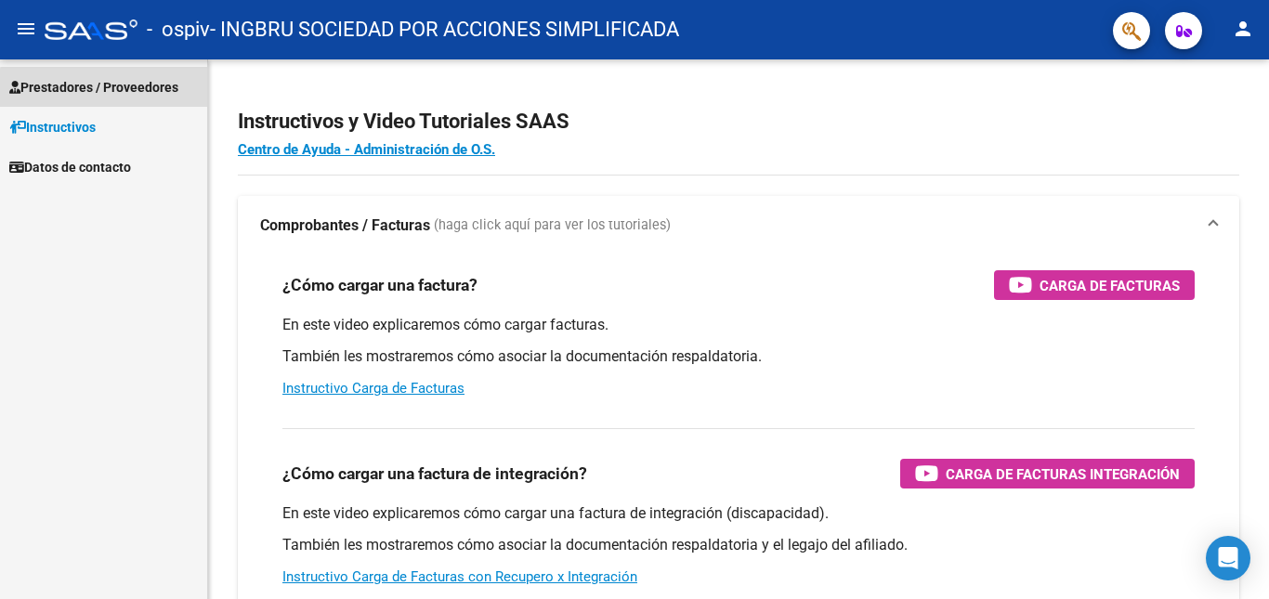
click at [117, 89] on span "Prestadores / Proveedores" at bounding box center [93, 87] width 169 height 20
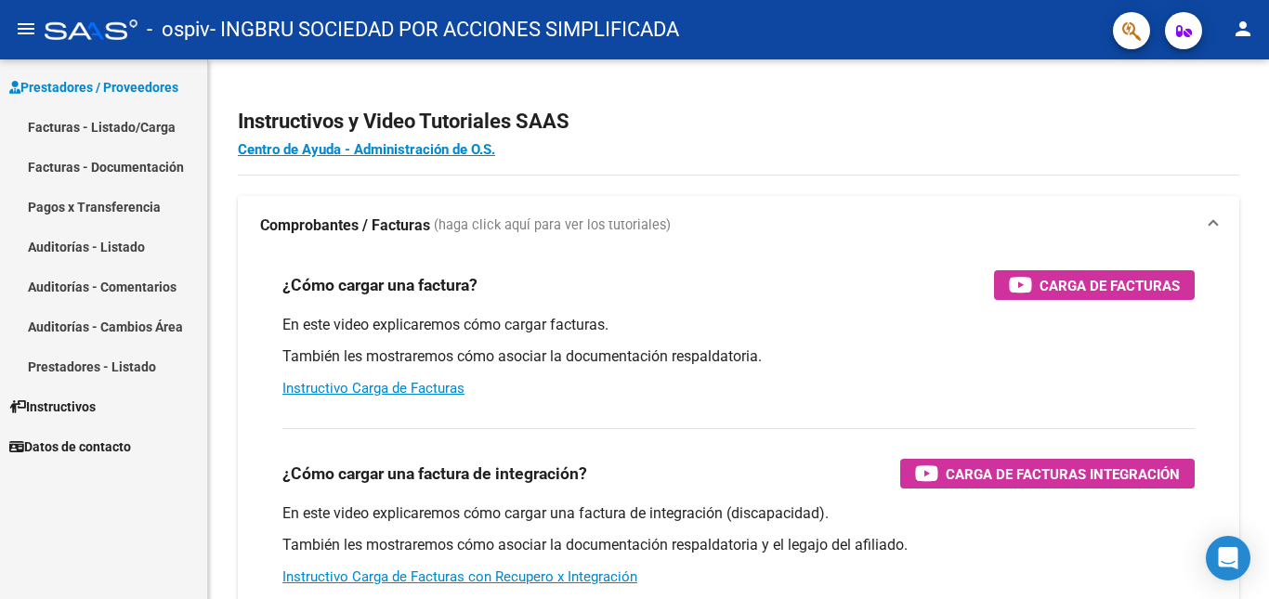
click at [118, 123] on link "Facturas - Listado/Carga" at bounding box center [103, 127] width 207 height 40
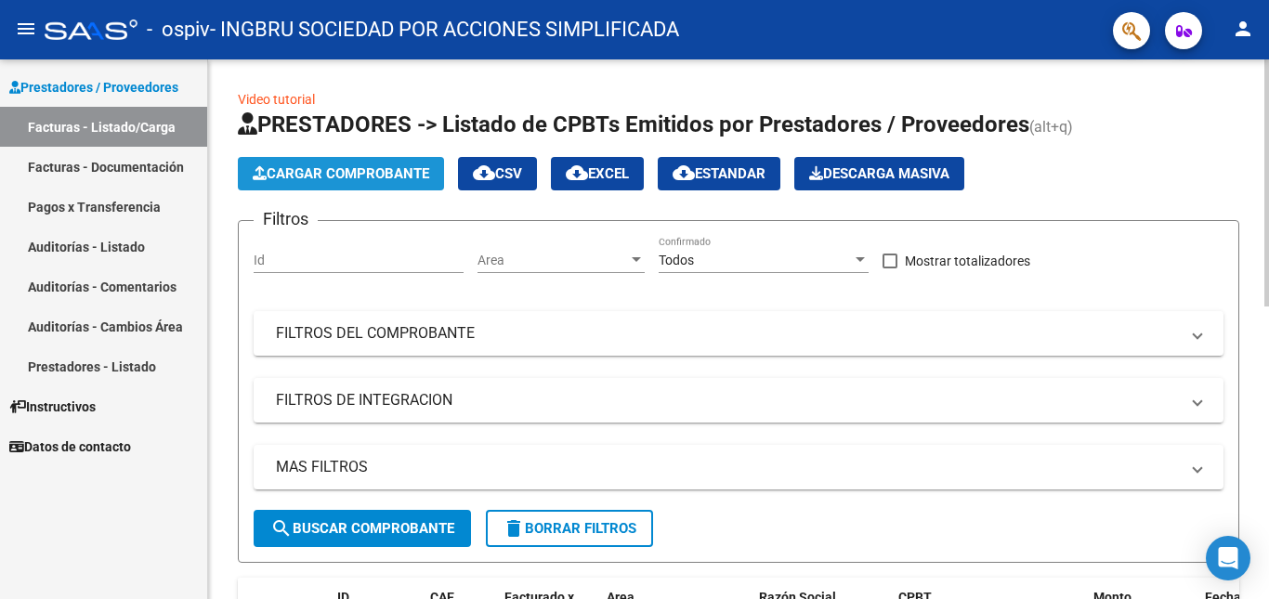
click at [337, 178] on span "Cargar Comprobante" at bounding box center [341, 173] width 176 height 17
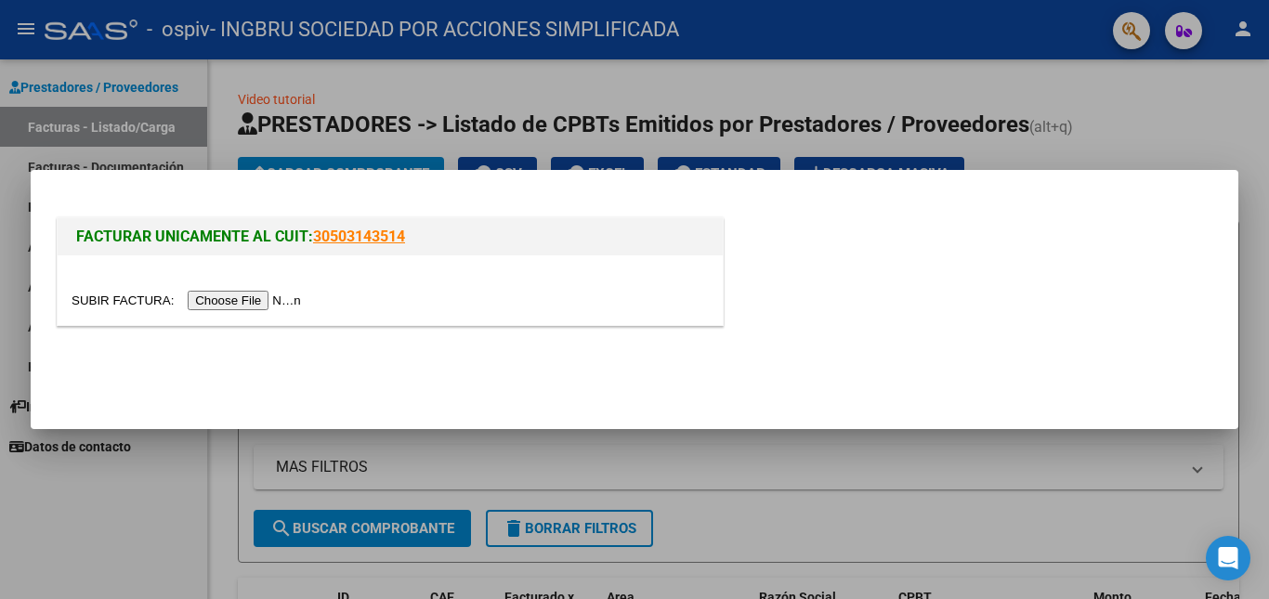
click at [260, 300] on input "file" at bounding box center [189, 301] width 235 height 20
click at [1210, 118] on div at bounding box center [634, 299] width 1269 height 599
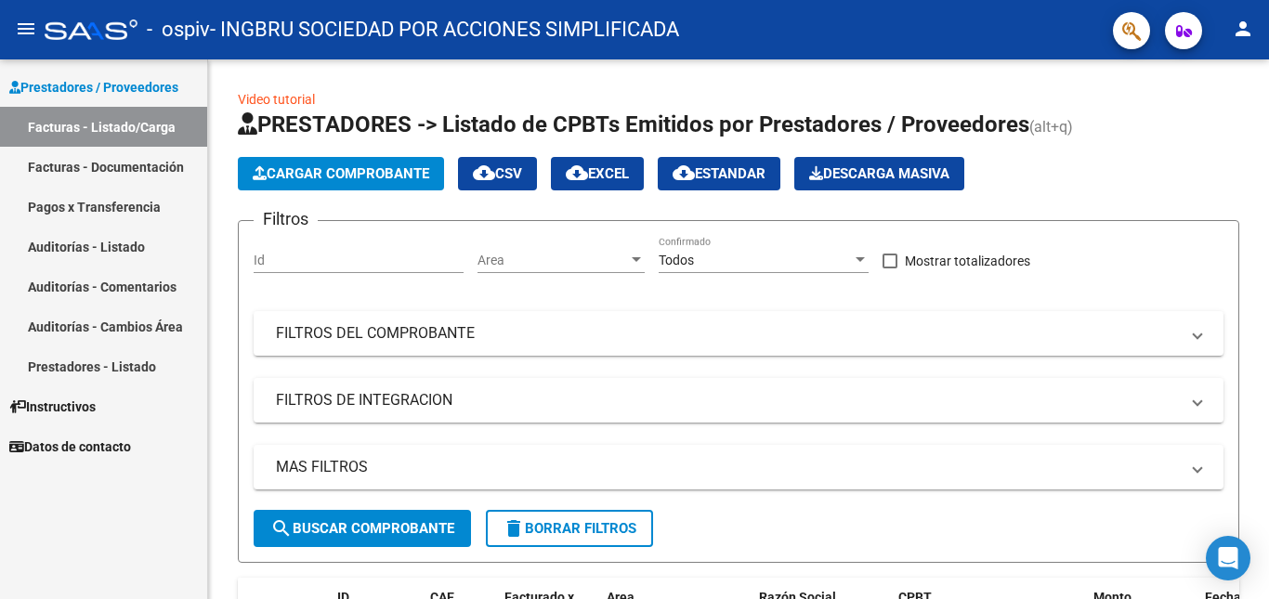
click at [96, 405] on span "Instructivos" at bounding box center [52, 407] width 86 height 20
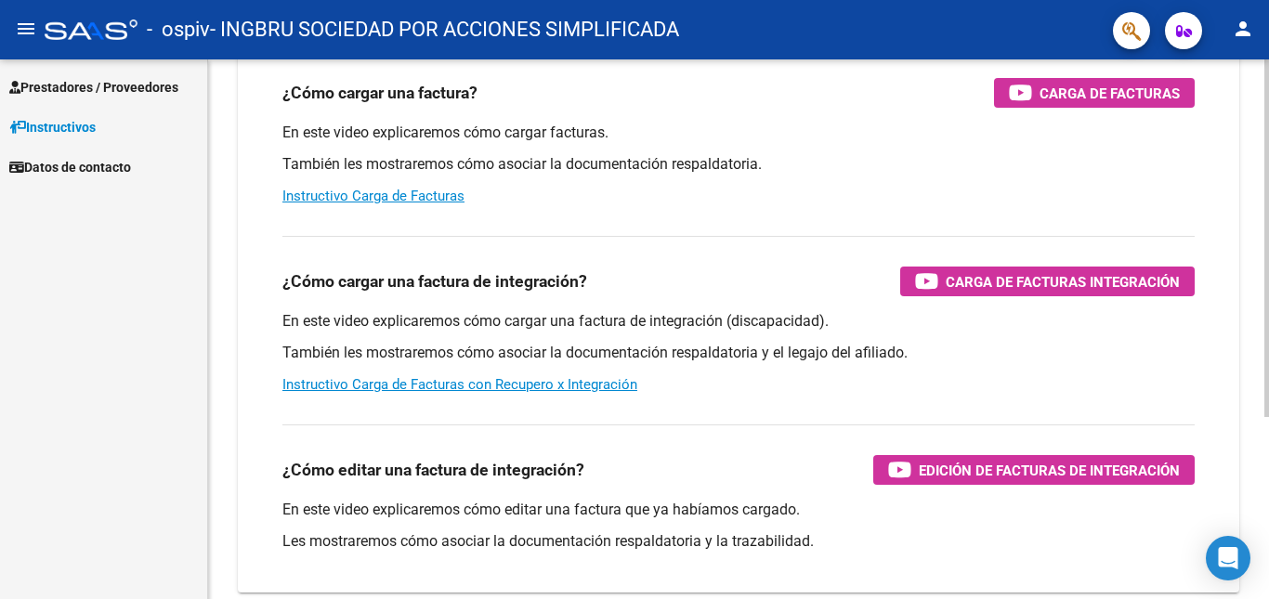
scroll to position [275, 0]
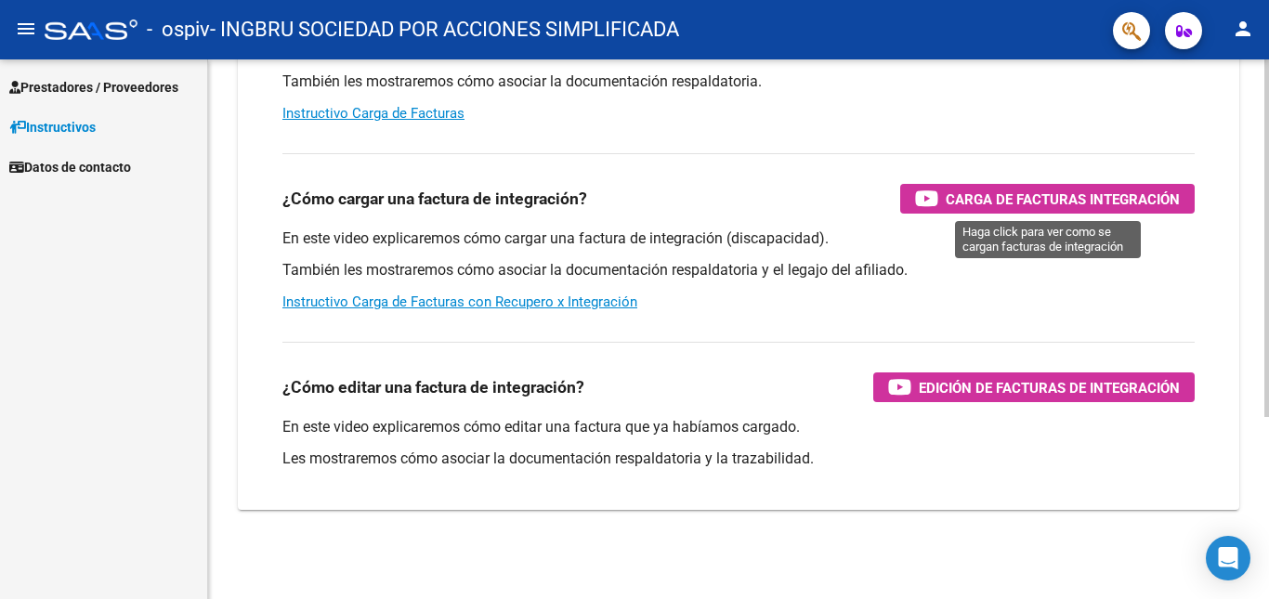
click at [1019, 193] on span "Carga de Facturas Integración" at bounding box center [1063, 199] width 234 height 23
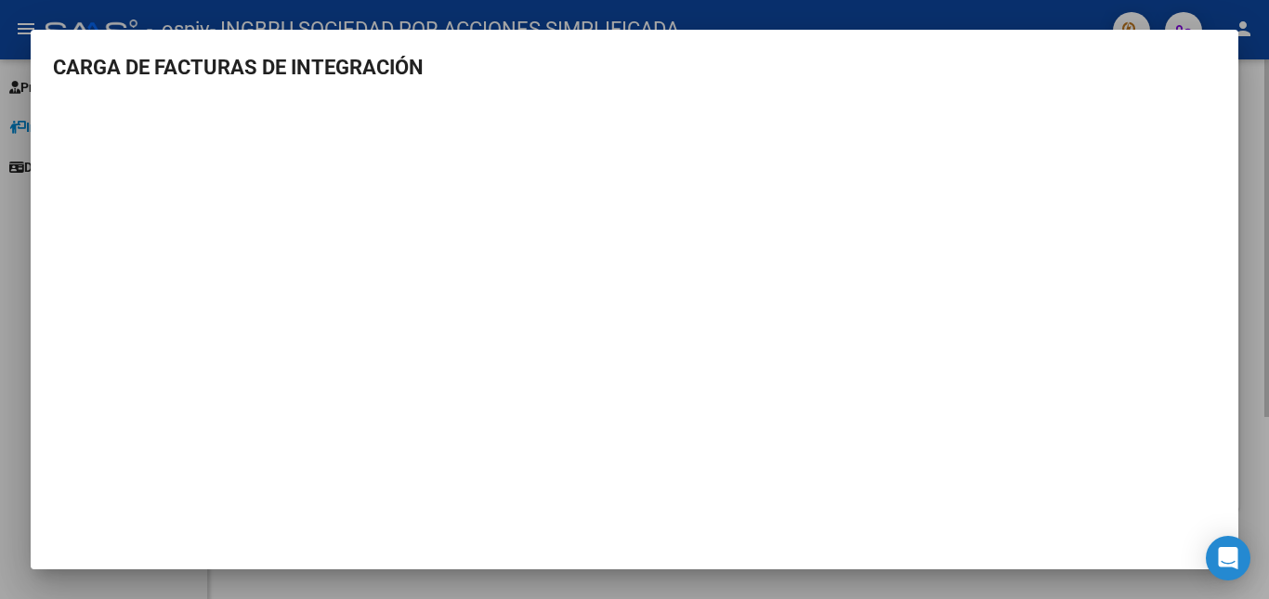
click at [1250, 207] on div at bounding box center [634, 299] width 1269 height 599
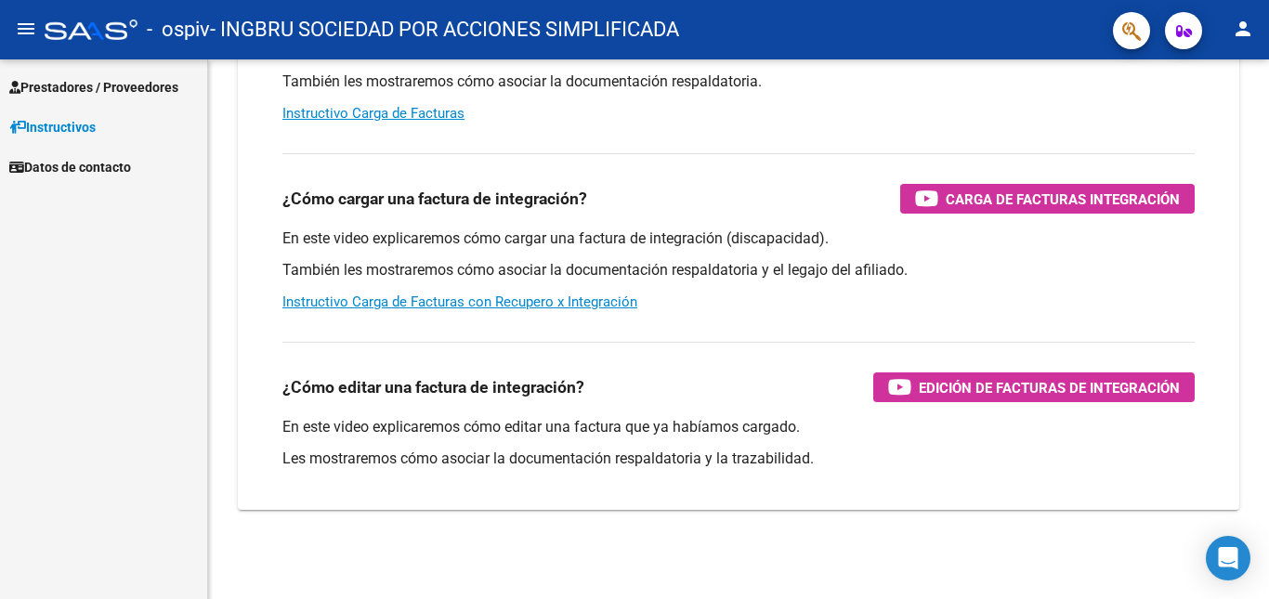
click at [172, 89] on span "Prestadores / Proveedores" at bounding box center [93, 87] width 169 height 20
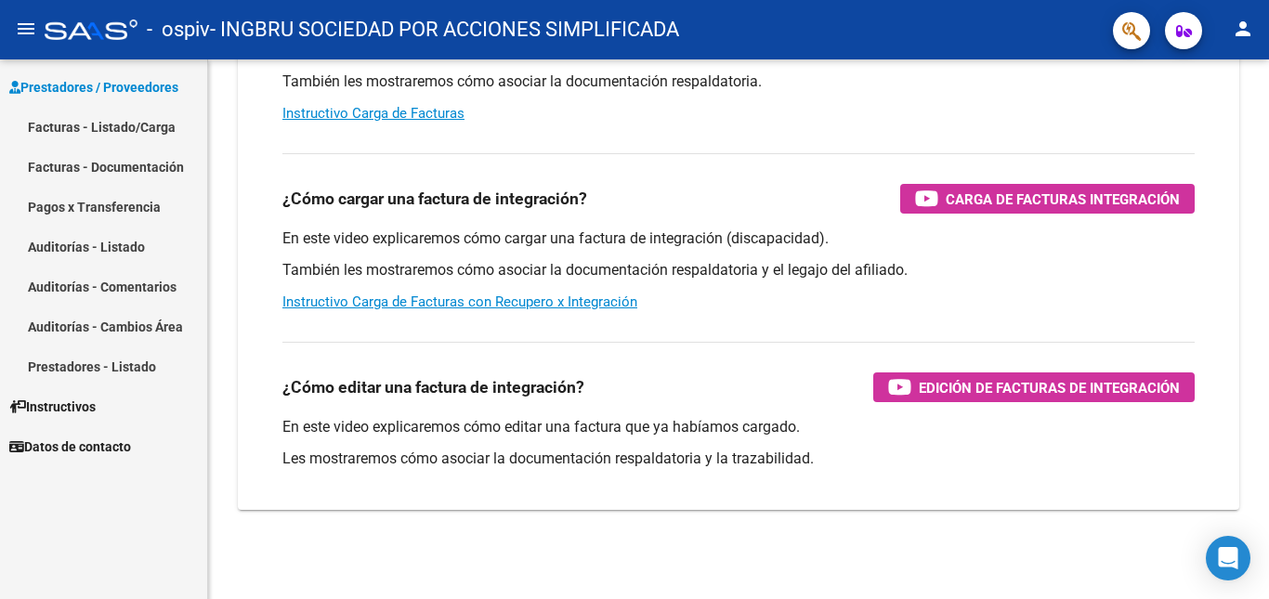
click at [175, 126] on link "Facturas - Listado/Carga" at bounding box center [103, 127] width 207 height 40
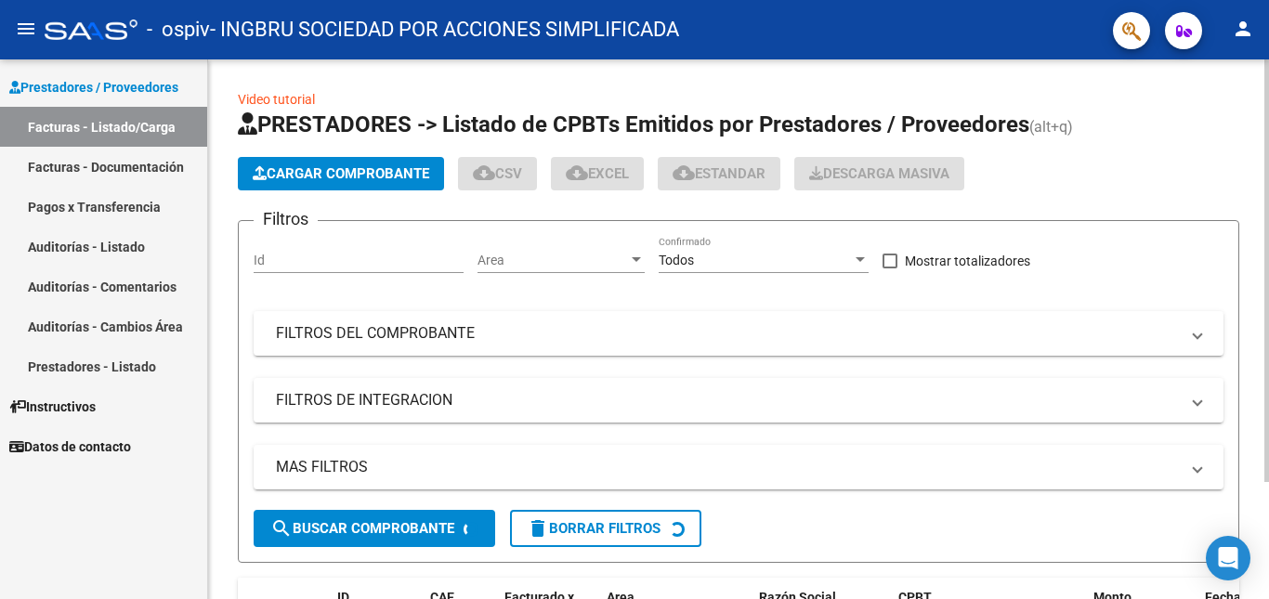
click at [309, 164] on button "Cargar Comprobante" at bounding box center [341, 173] width 206 height 33
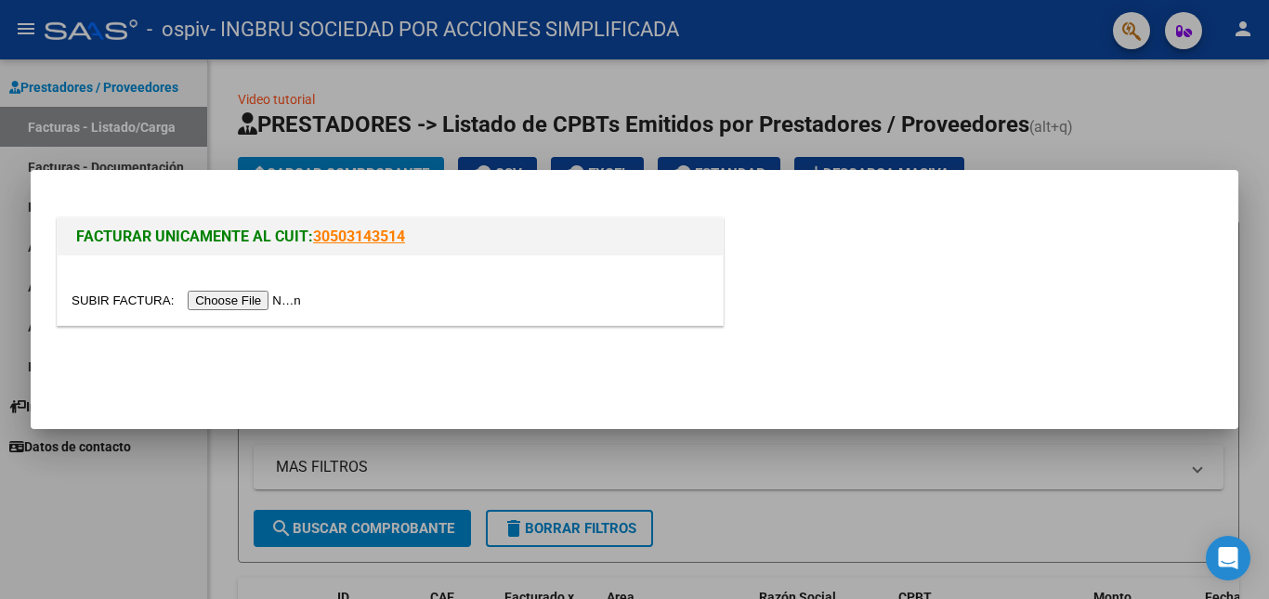
click at [255, 297] on input "file" at bounding box center [189, 301] width 235 height 20
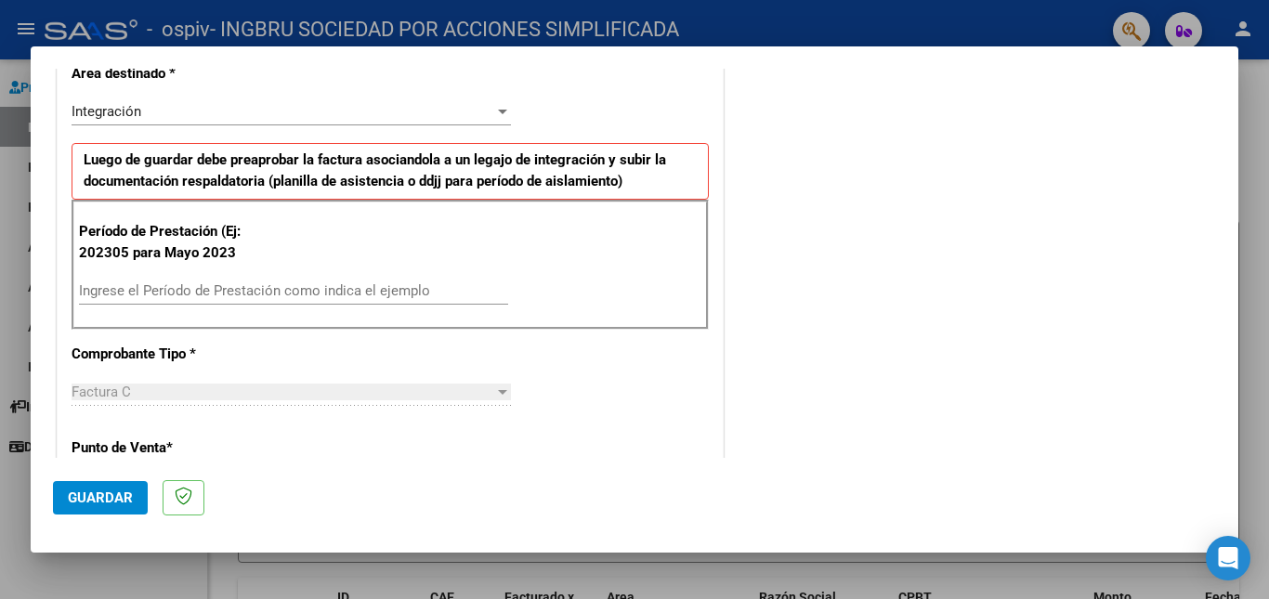
scroll to position [464, 0]
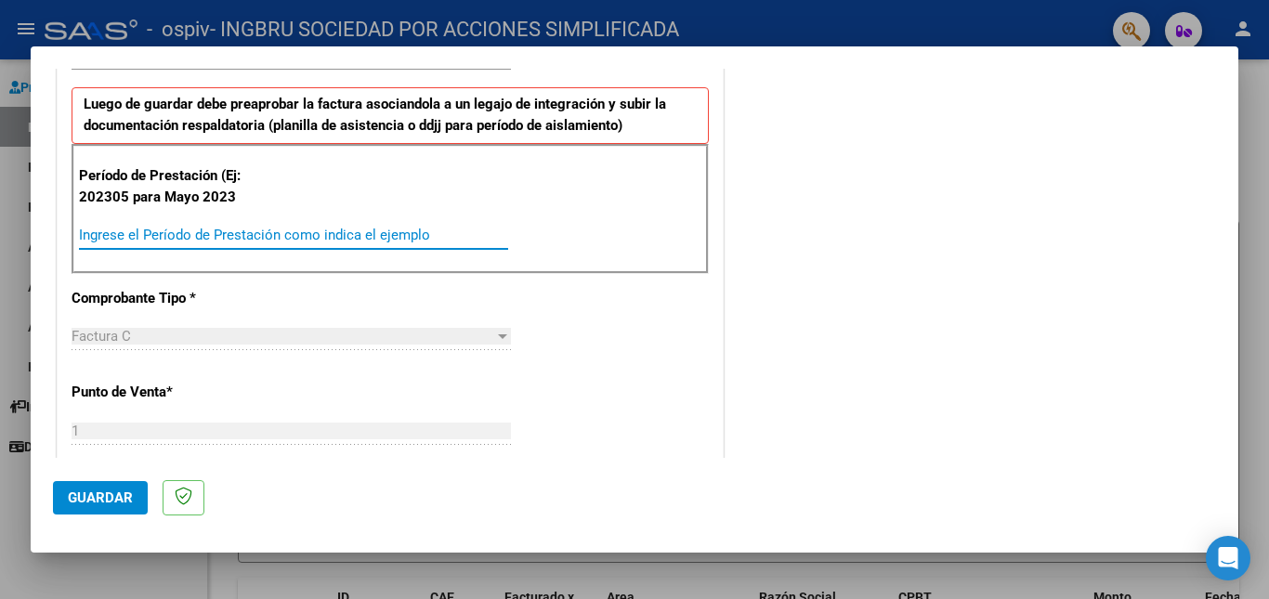
click at [233, 239] on input "Ingrese el Período de Prestación como indica el ejemplo" at bounding box center [293, 235] width 429 height 17
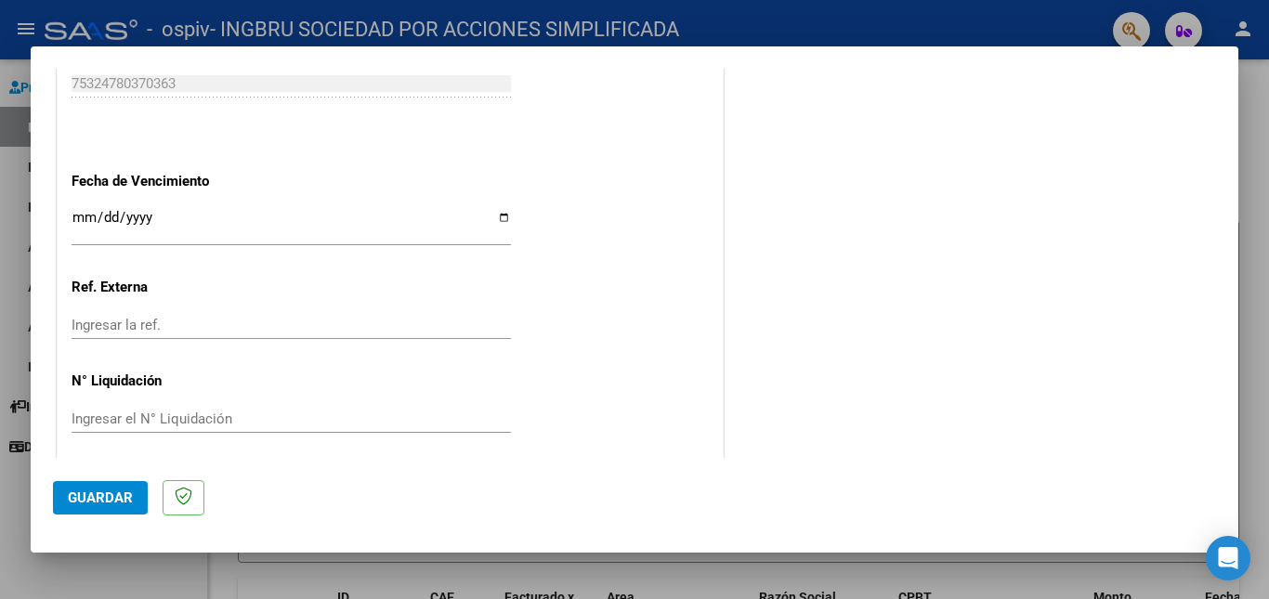
scroll to position [1207, 0]
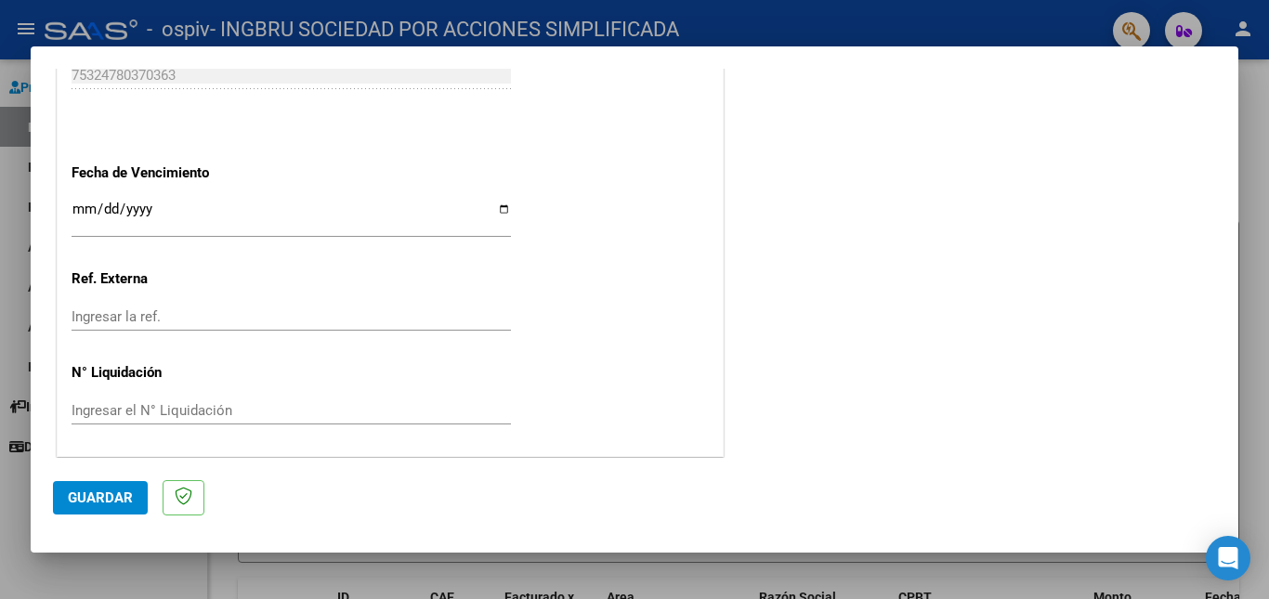
type input "202507"
click at [111, 497] on span "Guardar" at bounding box center [100, 497] width 65 height 17
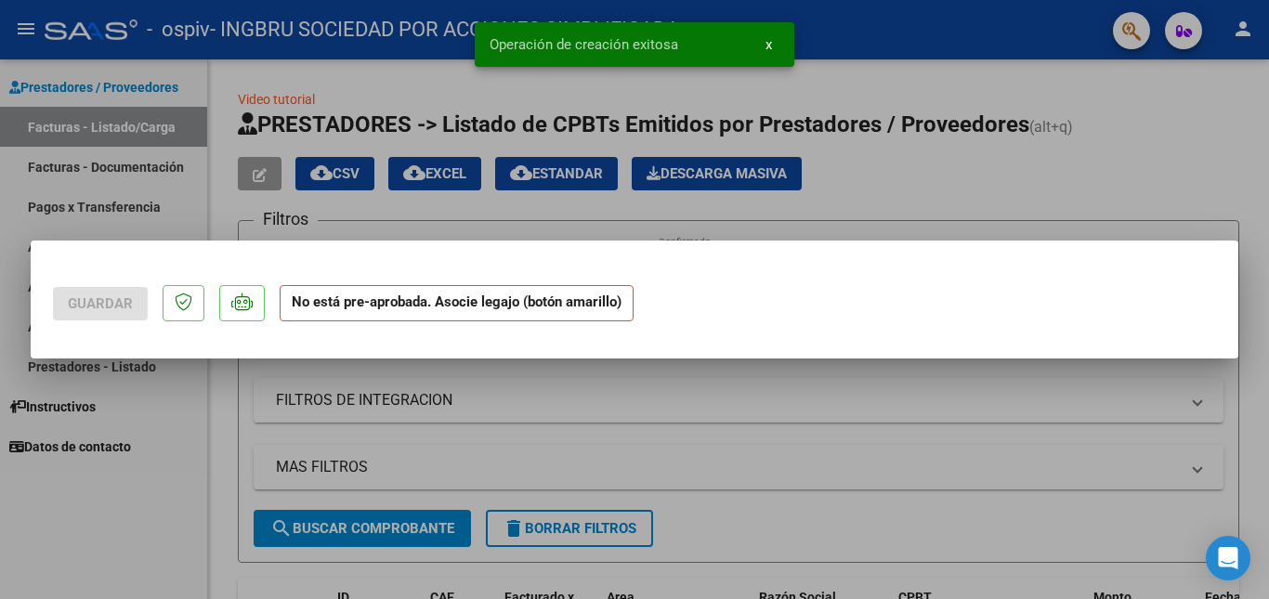
scroll to position [0, 0]
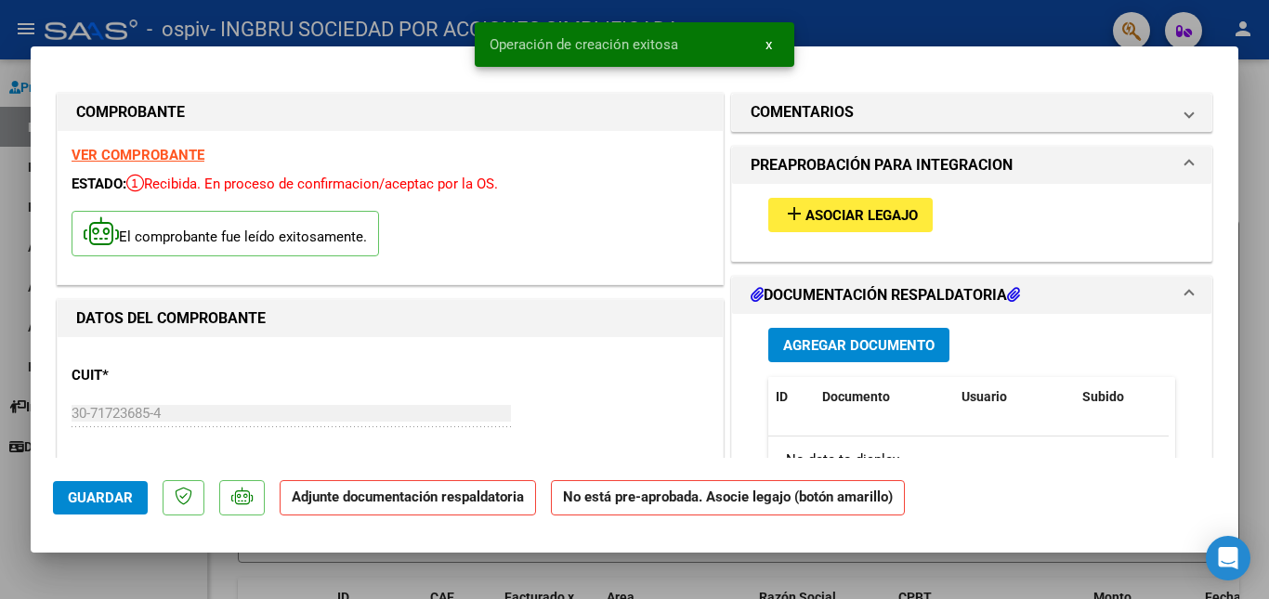
click at [826, 210] on span "Asociar Legajo" at bounding box center [861, 215] width 112 height 17
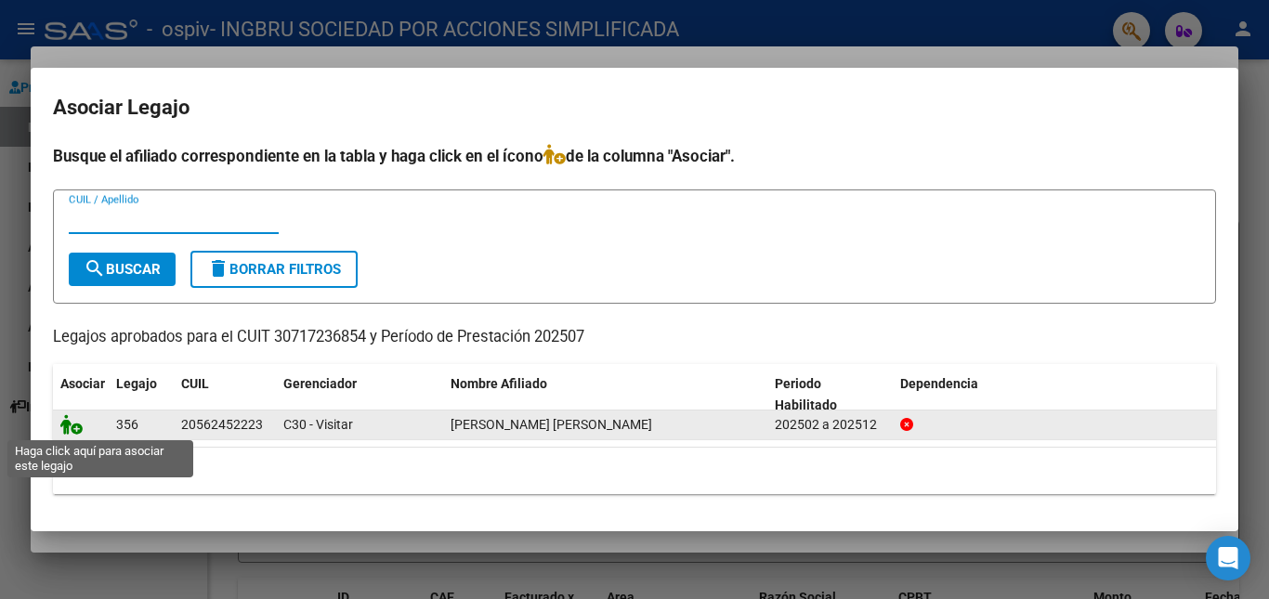
click at [73, 426] on icon at bounding box center [71, 424] width 22 height 20
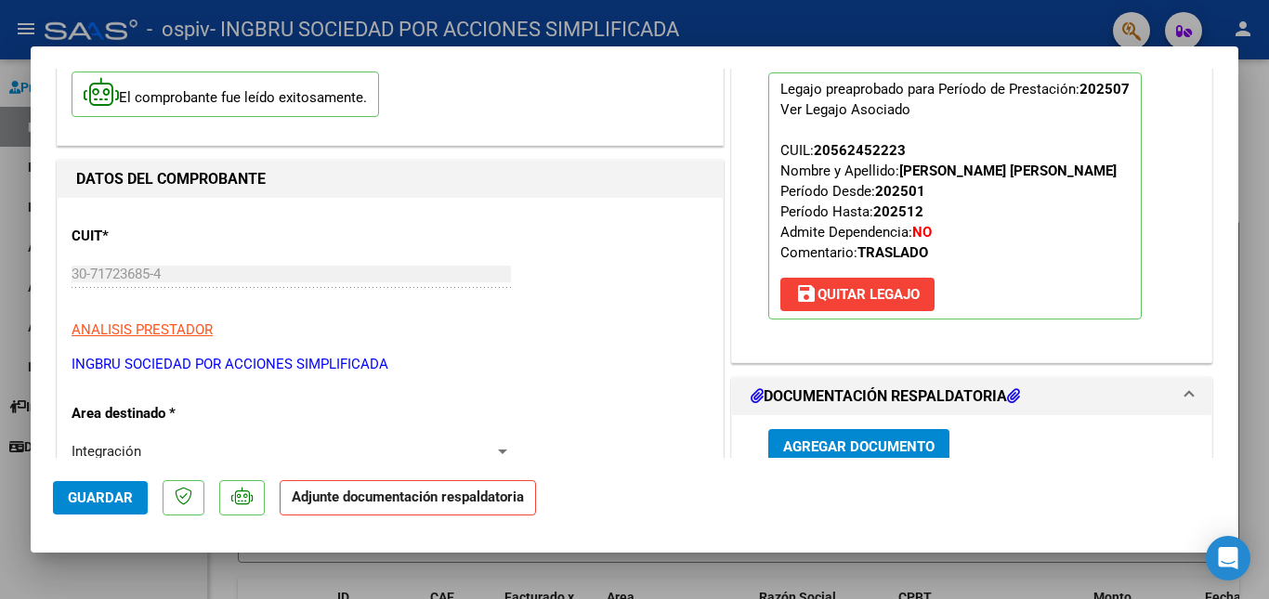
scroll to position [279, 0]
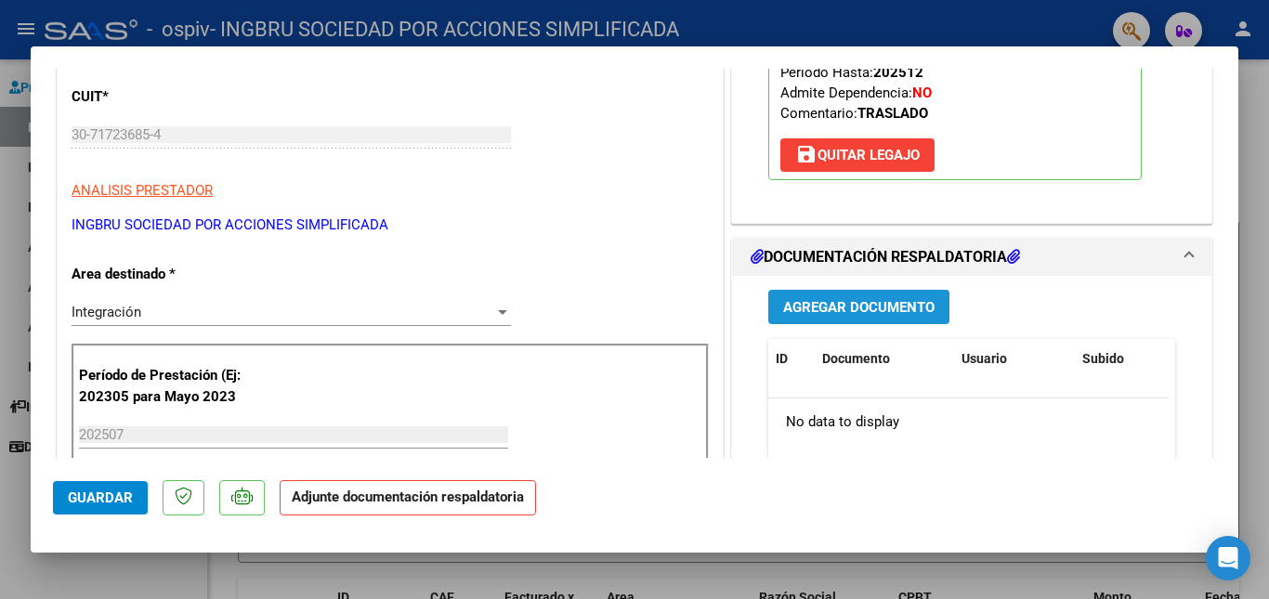
click at [896, 316] on span "Agregar Documento" at bounding box center [858, 307] width 151 height 17
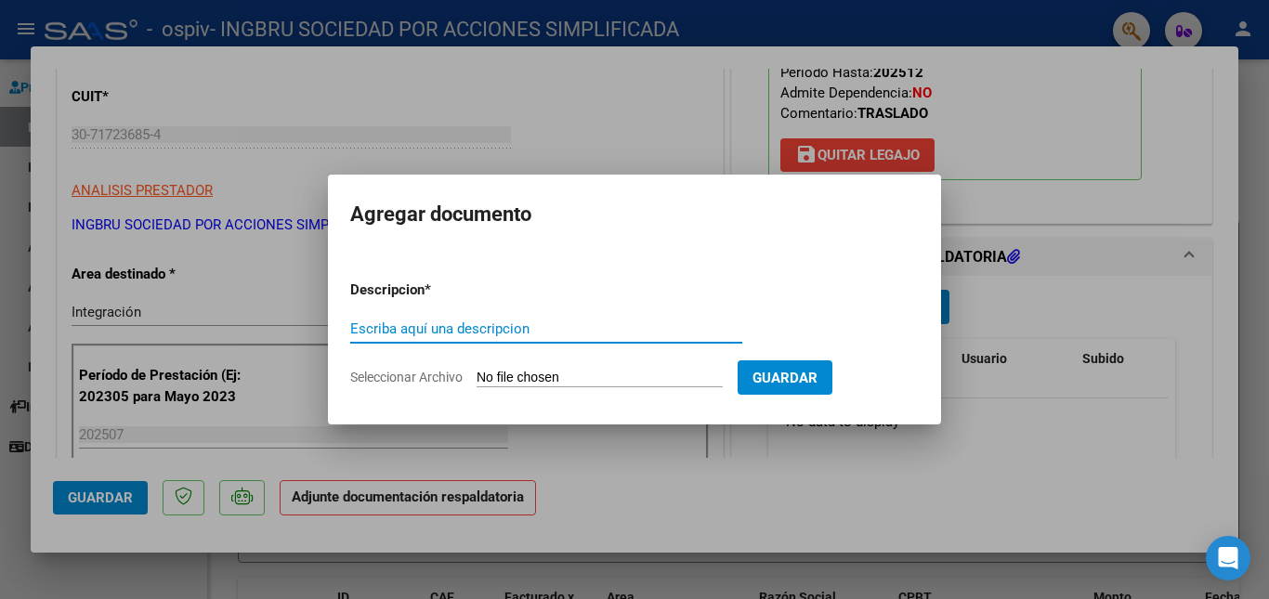
click at [521, 328] on input "Escriba aquí una descripcion" at bounding box center [546, 328] width 392 height 17
type input "planilla de asistencia julio"
click at [429, 377] on span "Seleccionar Archivo" at bounding box center [406, 377] width 112 height 15
click at [476, 377] on input "Seleccionar Archivo" at bounding box center [599, 379] width 246 height 18
type input "C:\fakepath\asistencia julio terapia scala imbarreta .pdf"
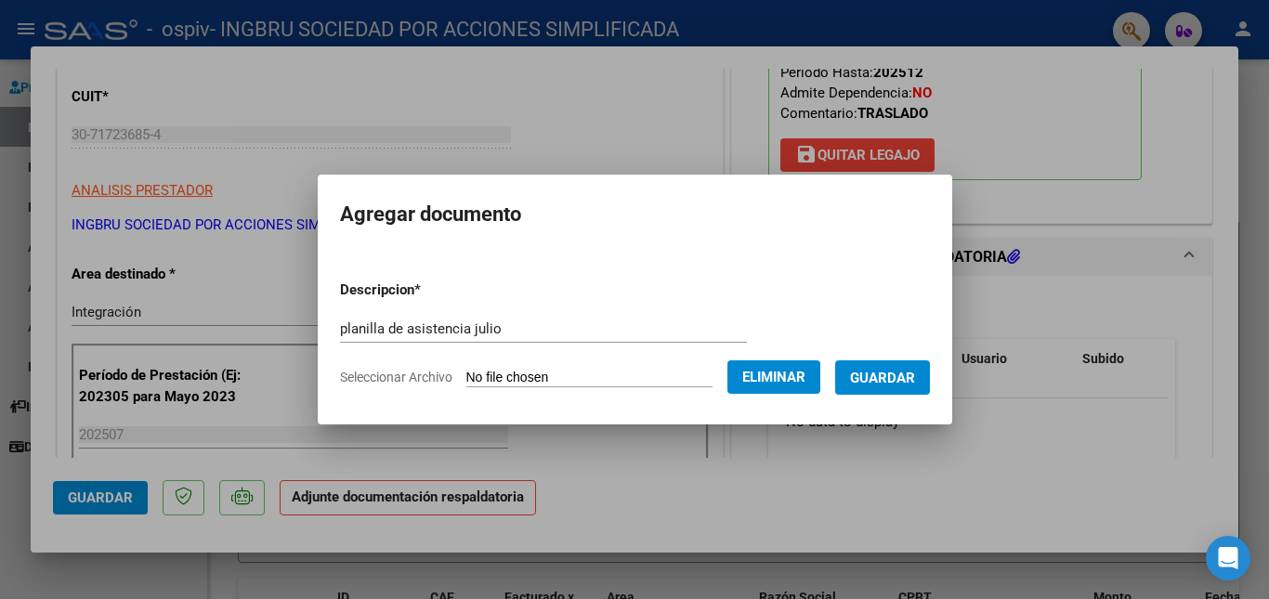
click at [912, 382] on span "Guardar" at bounding box center [882, 378] width 65 height 17
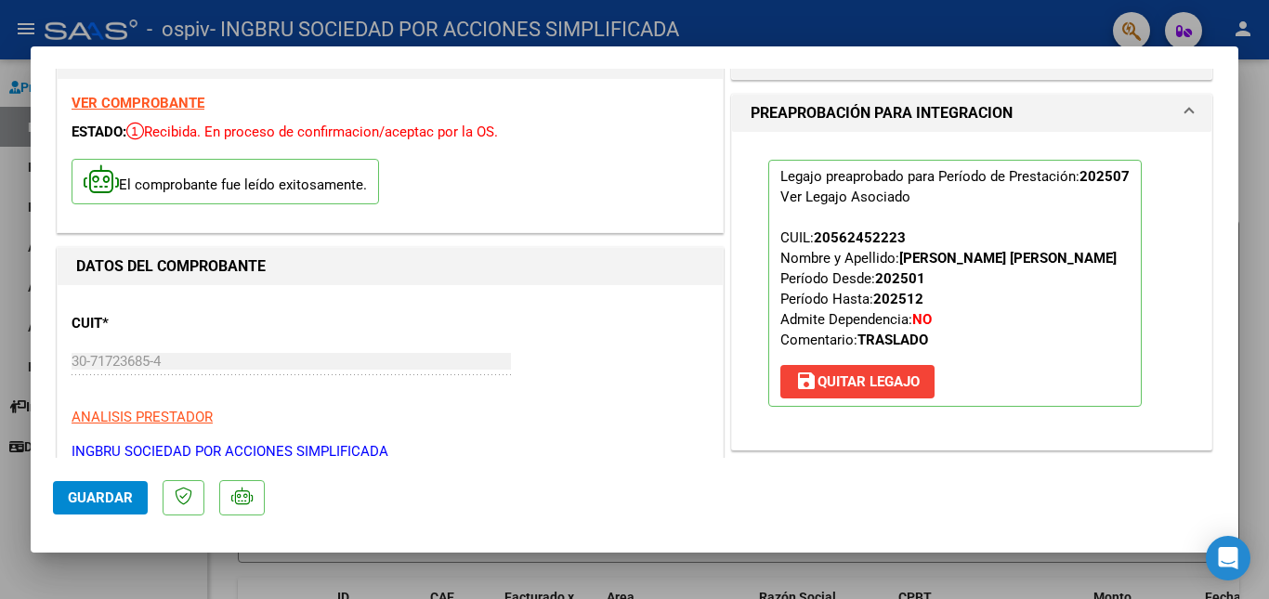
scroll to position [186, 0]
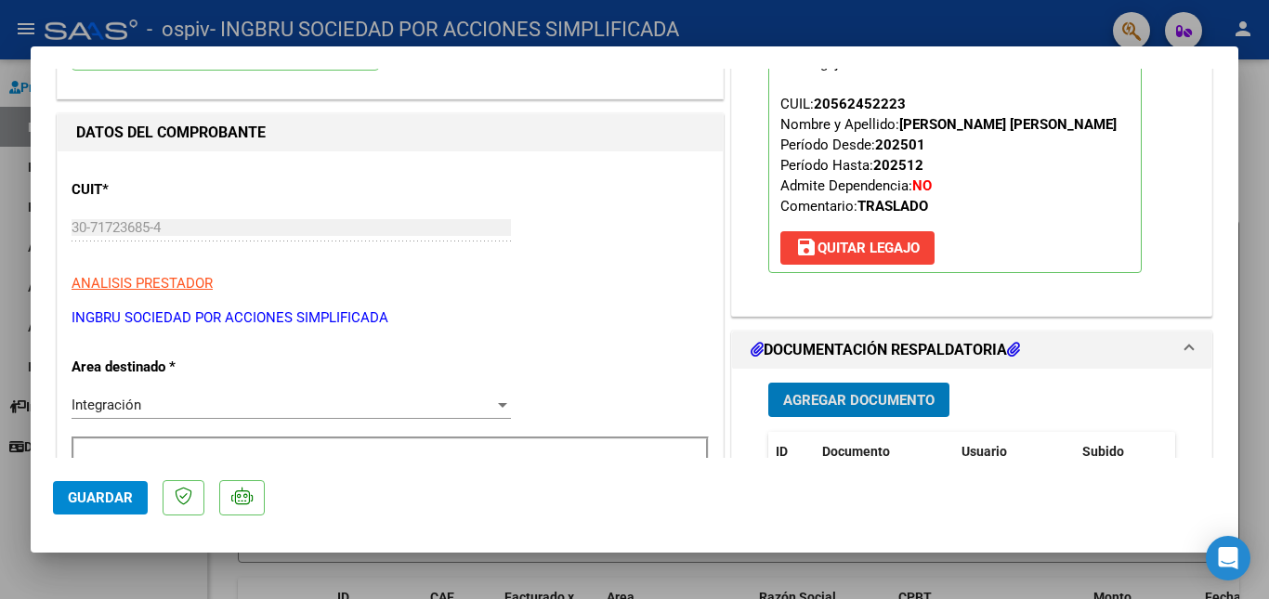
click at [98, 491] on span "Guardar" at bounding box center [100, 497] width 65 height 17
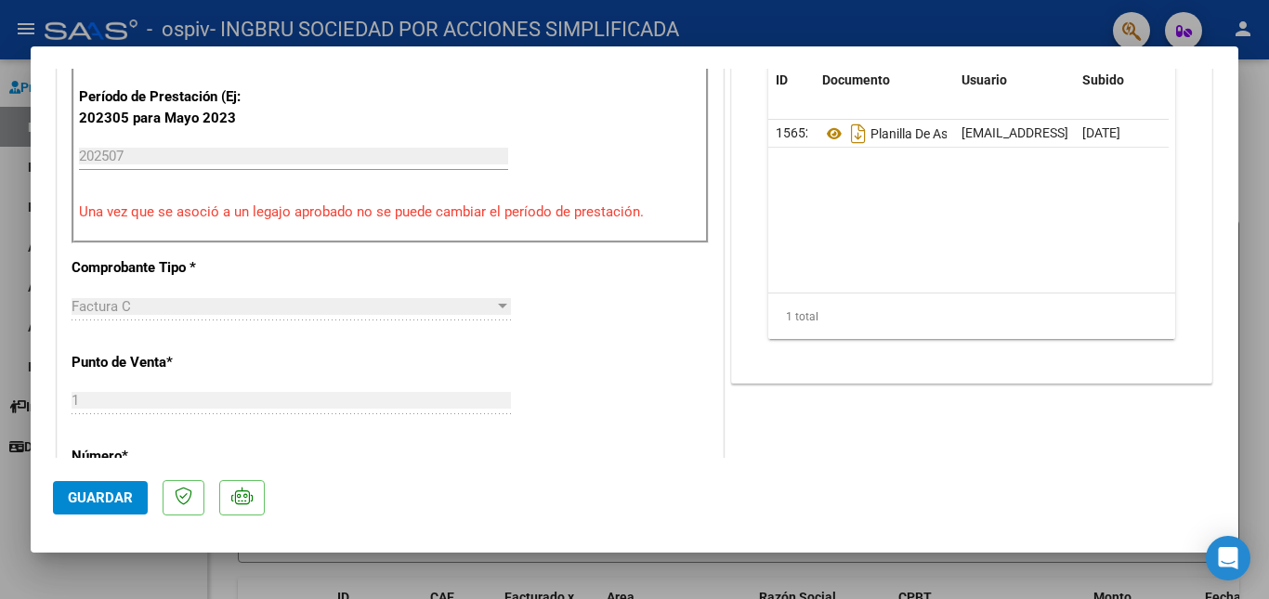
scroll to position [93, 0]
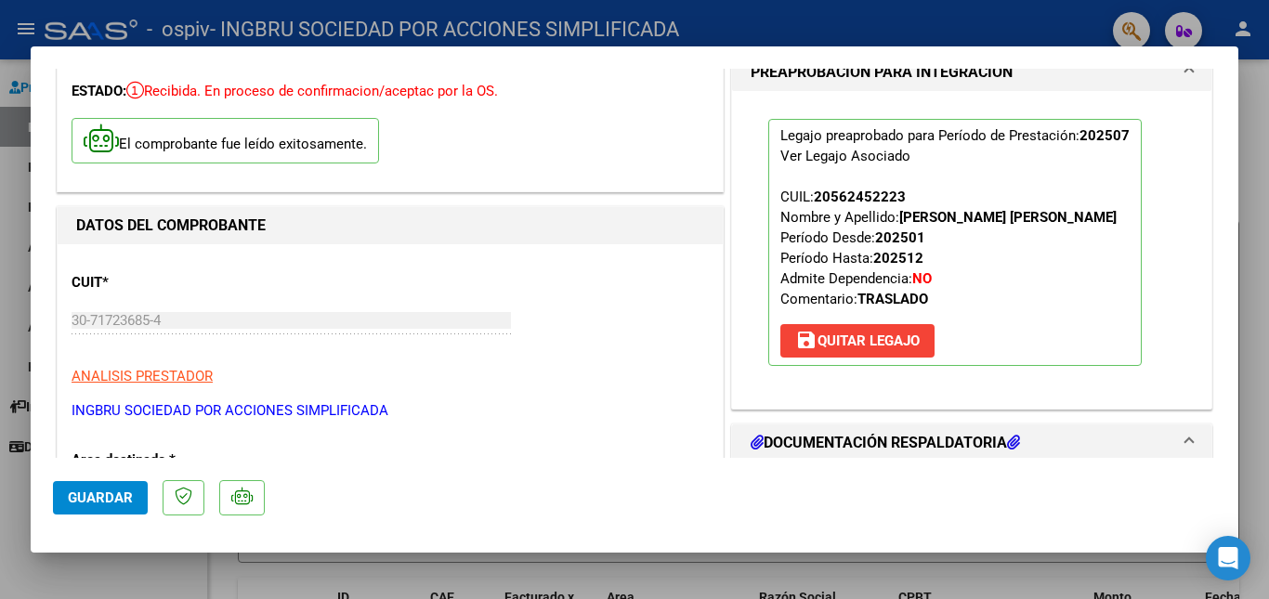
click at [1262, 221] on div at bounding box center [634, 299] width 1269 height 599
type input "$ 0,00"
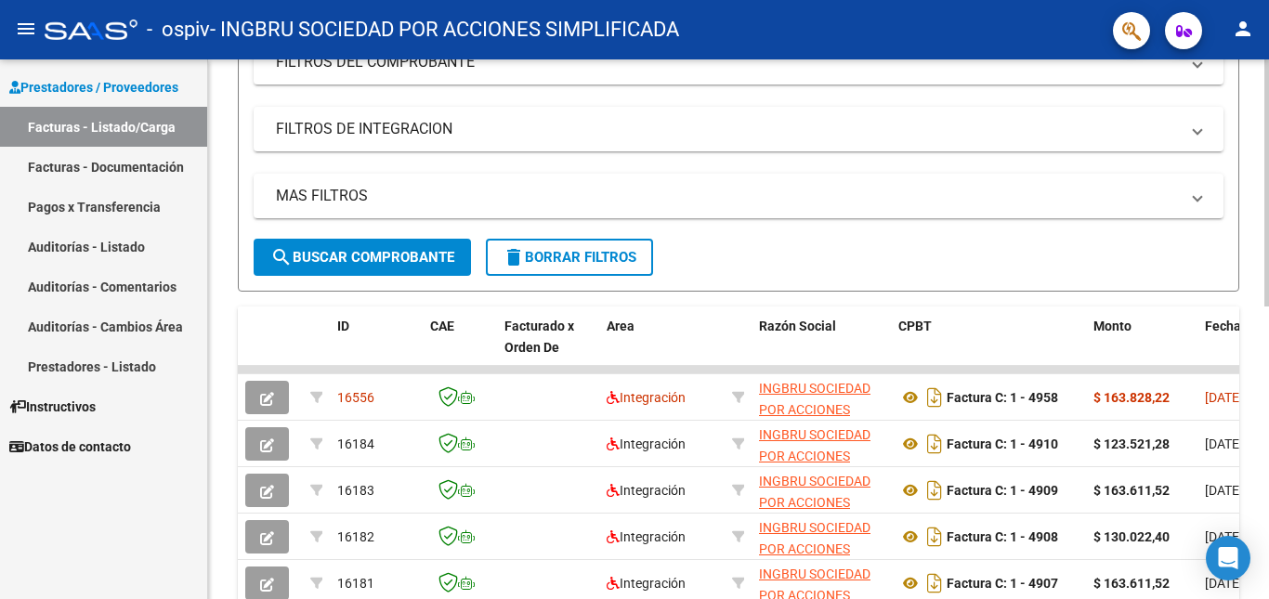
scroll to position [279, 0]
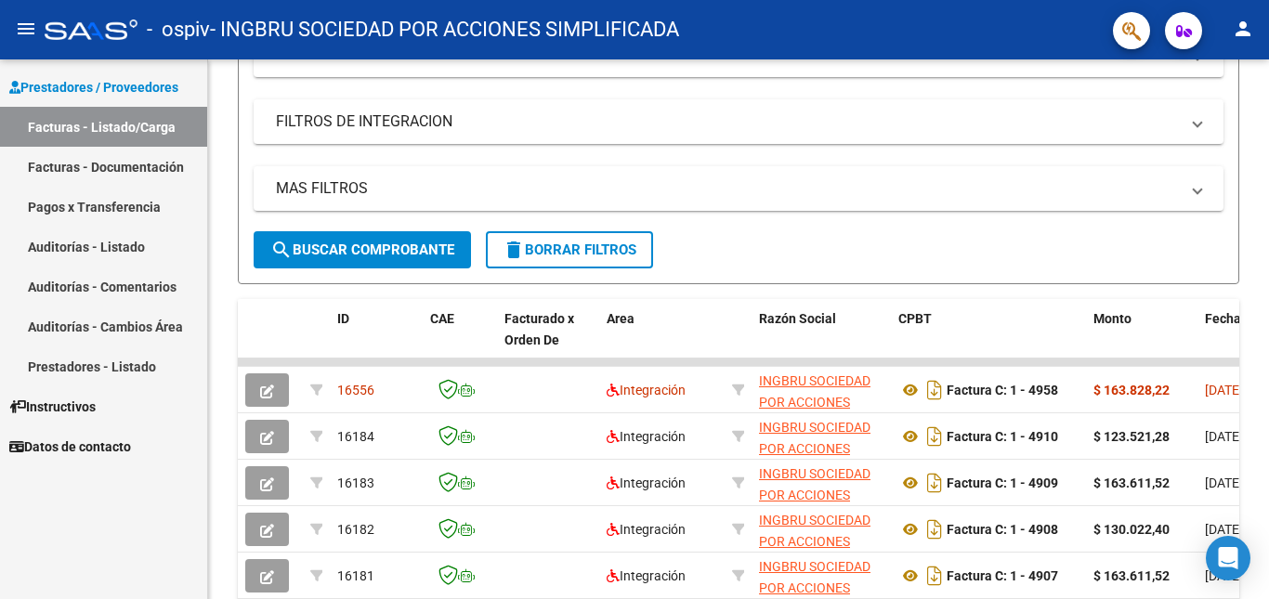
click at [109, 121] on link "Facturas - Listado/Carga" at bounding box center [103, 127] width 207 height 40
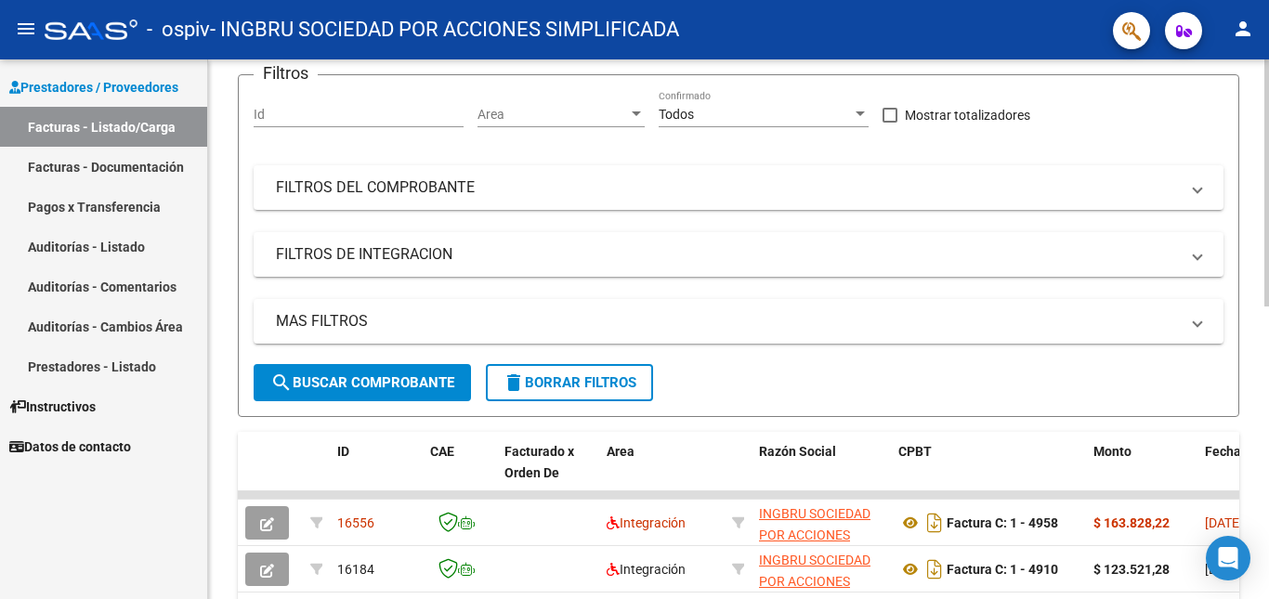
scroll to position [0, 0]
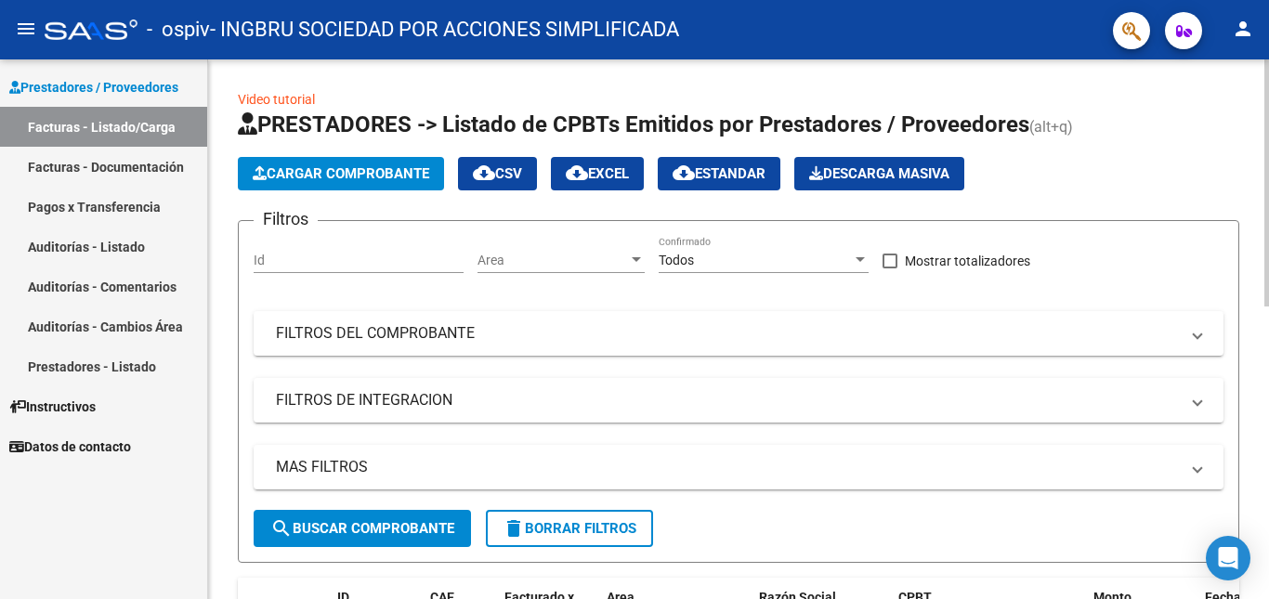
click at [421, 168] on span "Cargar Comprobante" at bounding box center [341, 173] width 176 height 17
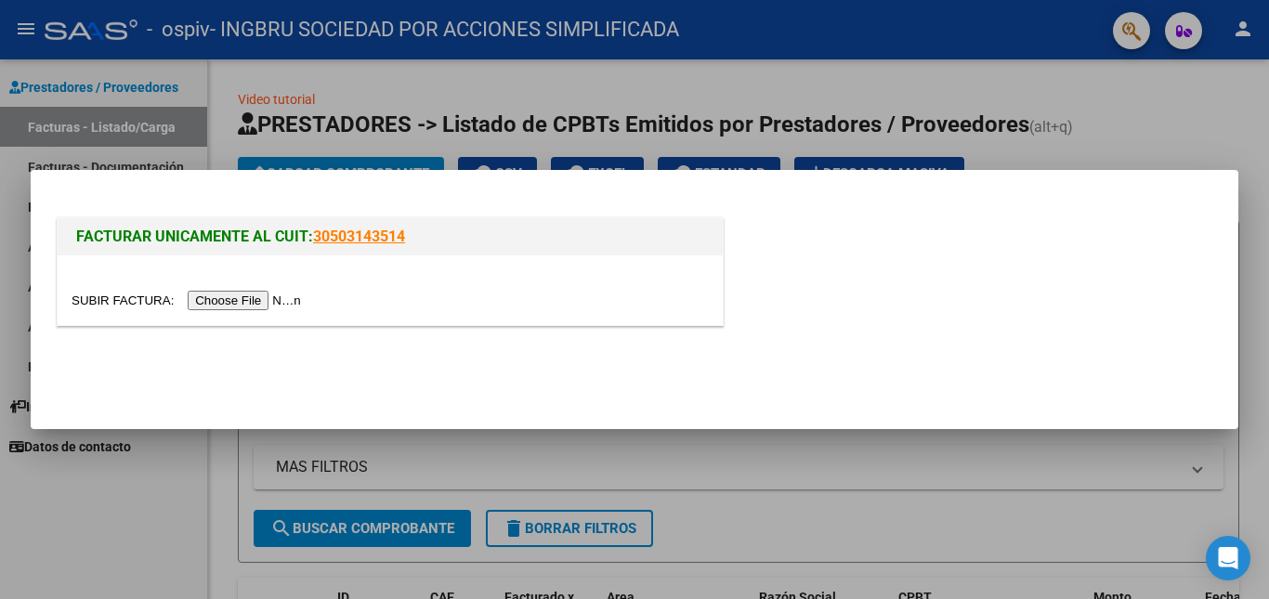
click at [293, 301] on input "file" at bounding box center [189, 301] width 235 height 20
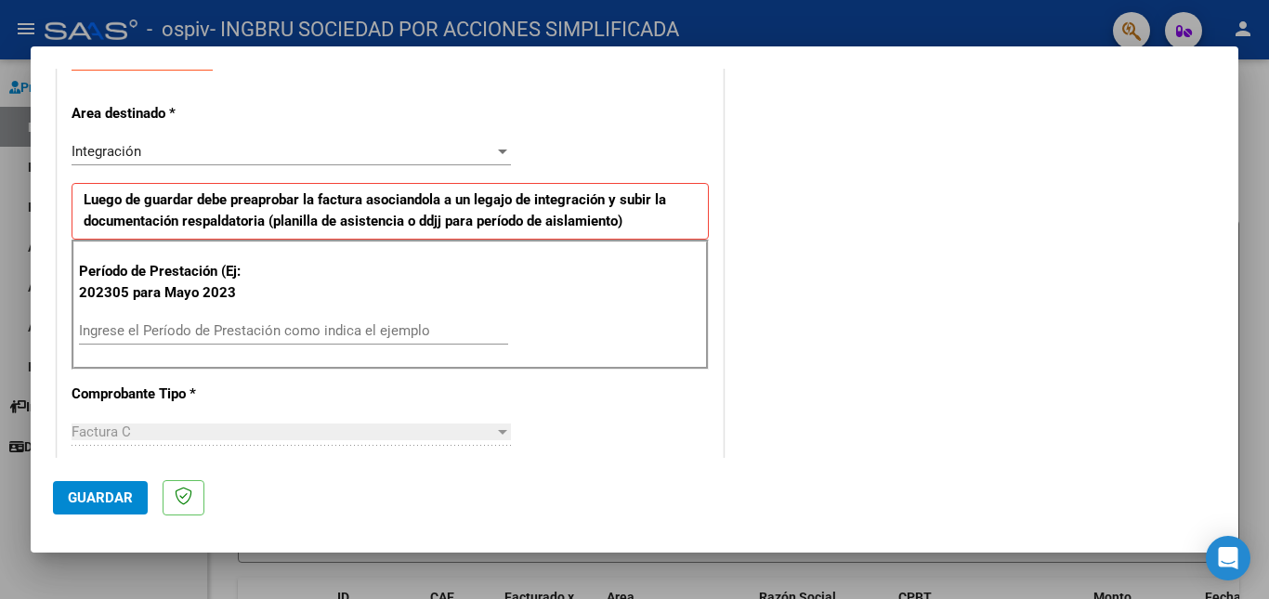
scroll to position [464, 0]
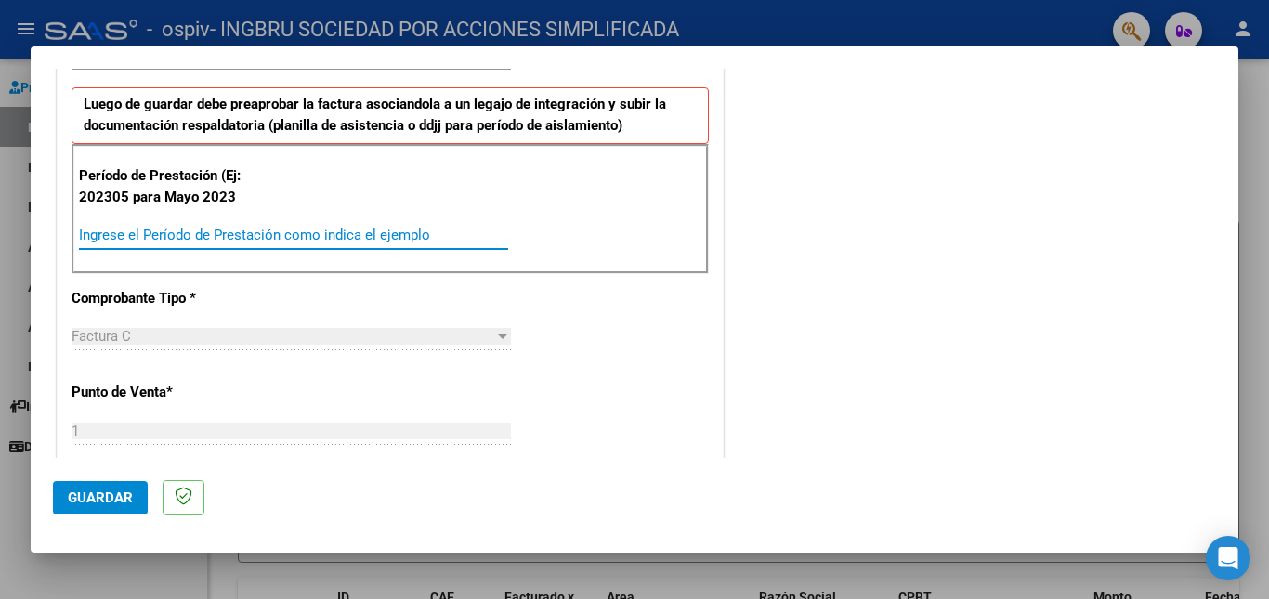
click at [243, 229] on input "Ingrese el Período de Prestación como indica el ejemplo" at bounding box center [293, 235] width 429 height 17
type input "202507"
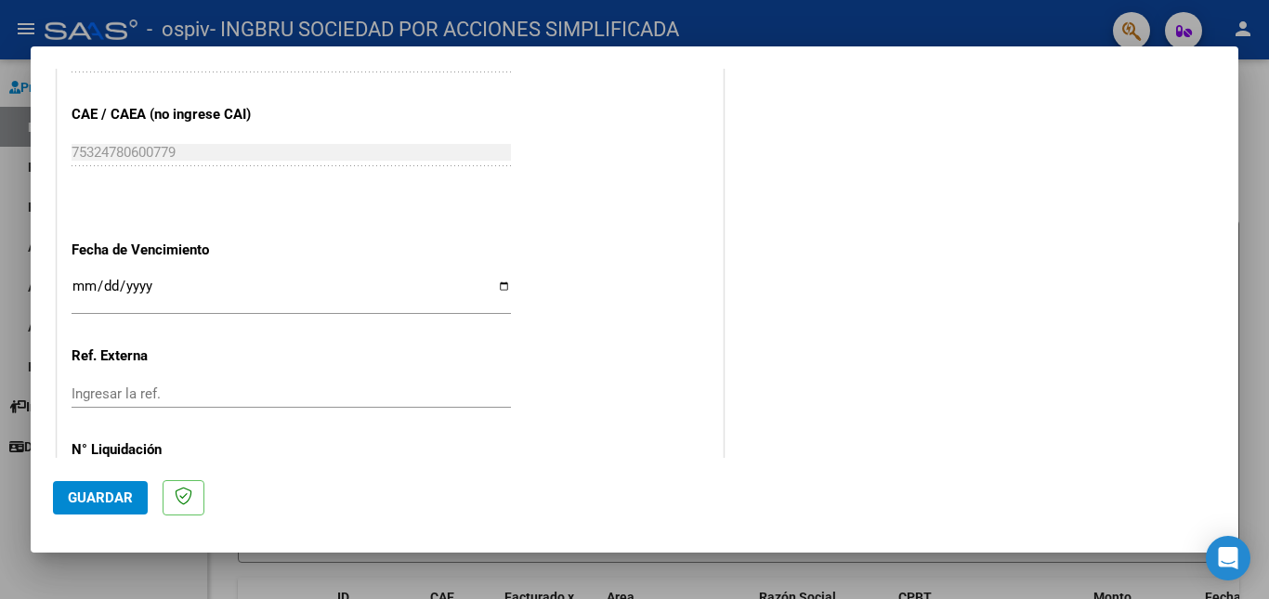
scroll to position [1210, 0]
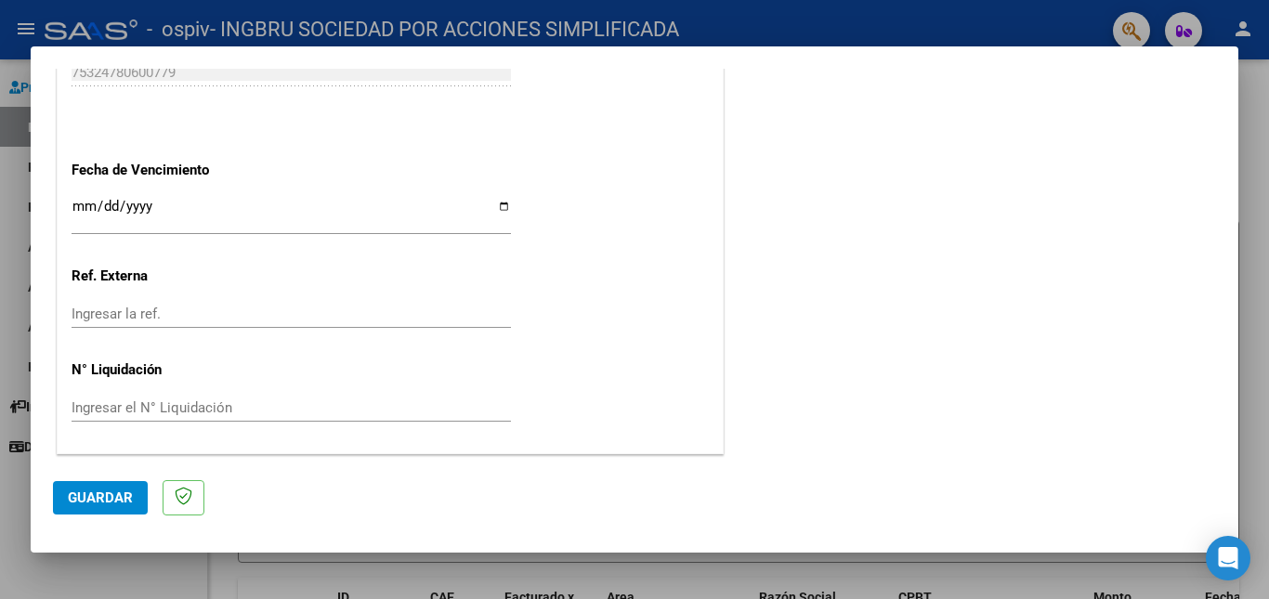
click at [79, 497] on span "Guardar" at bounding box center [100, 497] width 65 height 17
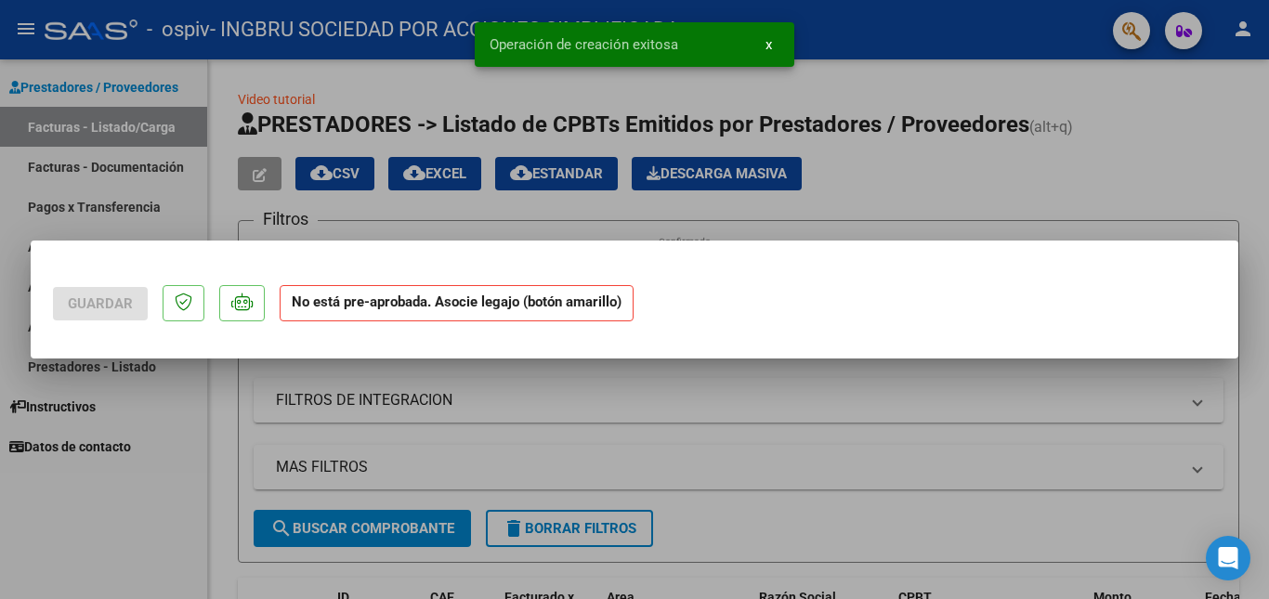
scroll to position [0, 0]
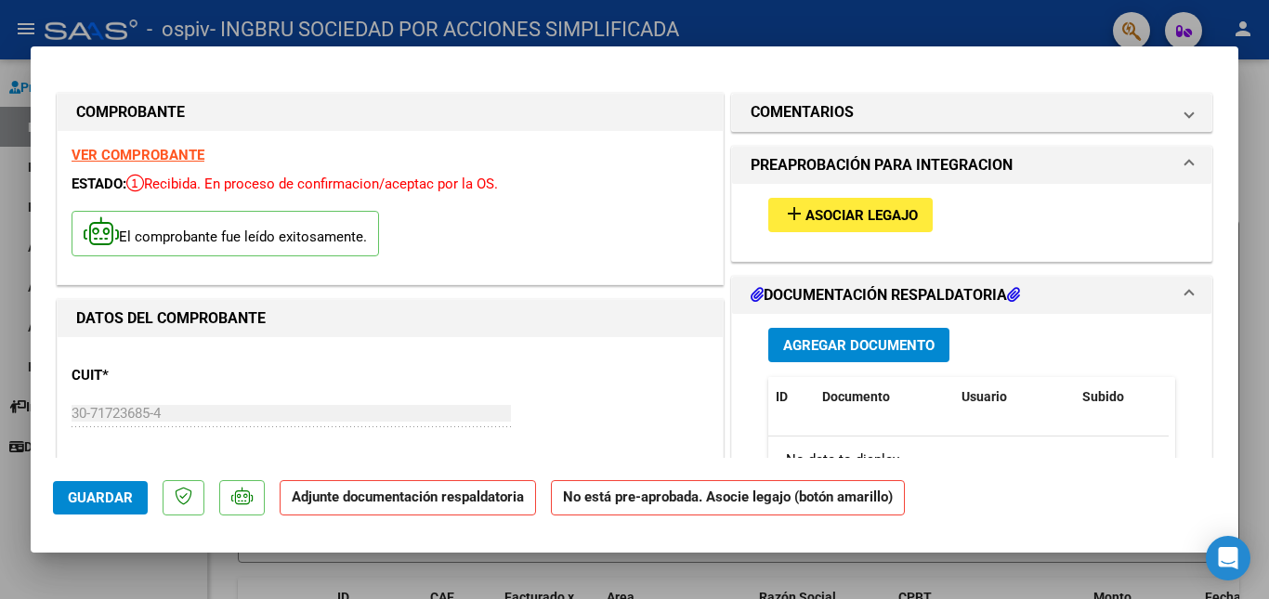
click at [881, 211] on span "Asociar Legajo" at bounding box center [861, 215] width 112 height 17
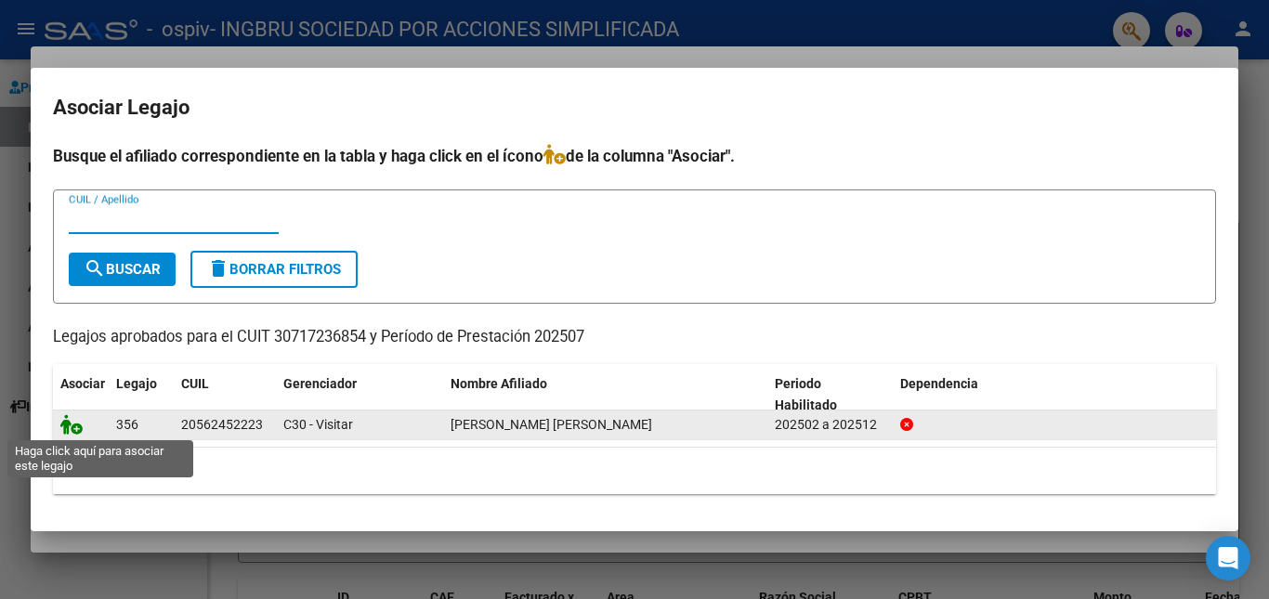
click at [75, 425] on icon at bounding box center [71, 424] width 22 height 20
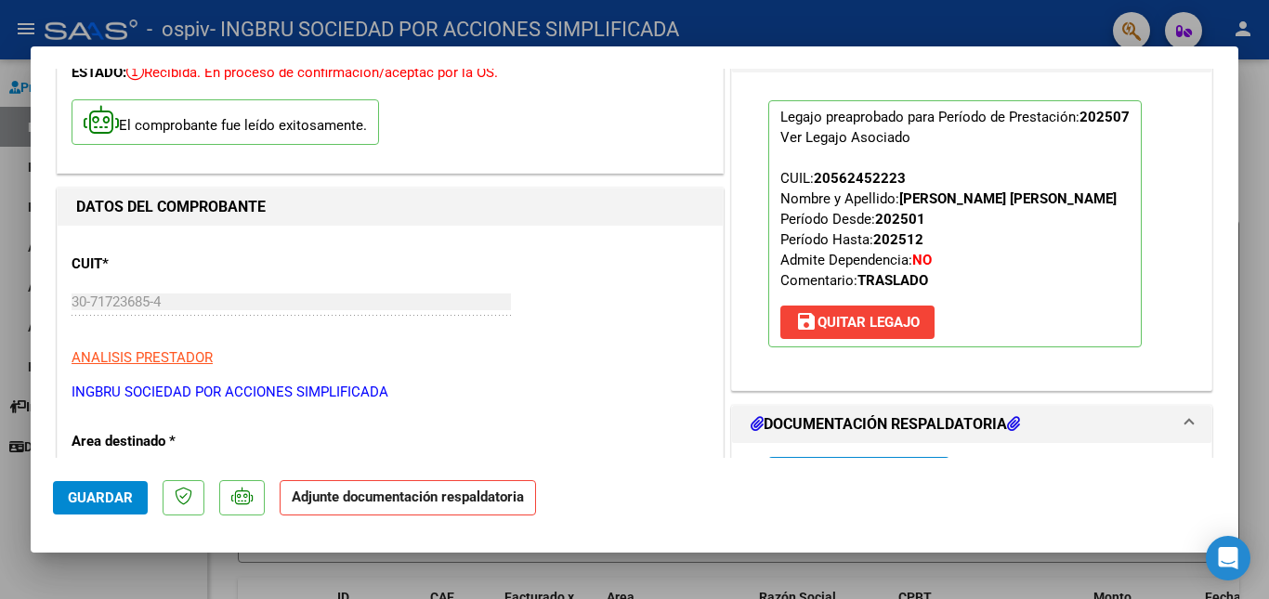
scroll to position [279, 0]
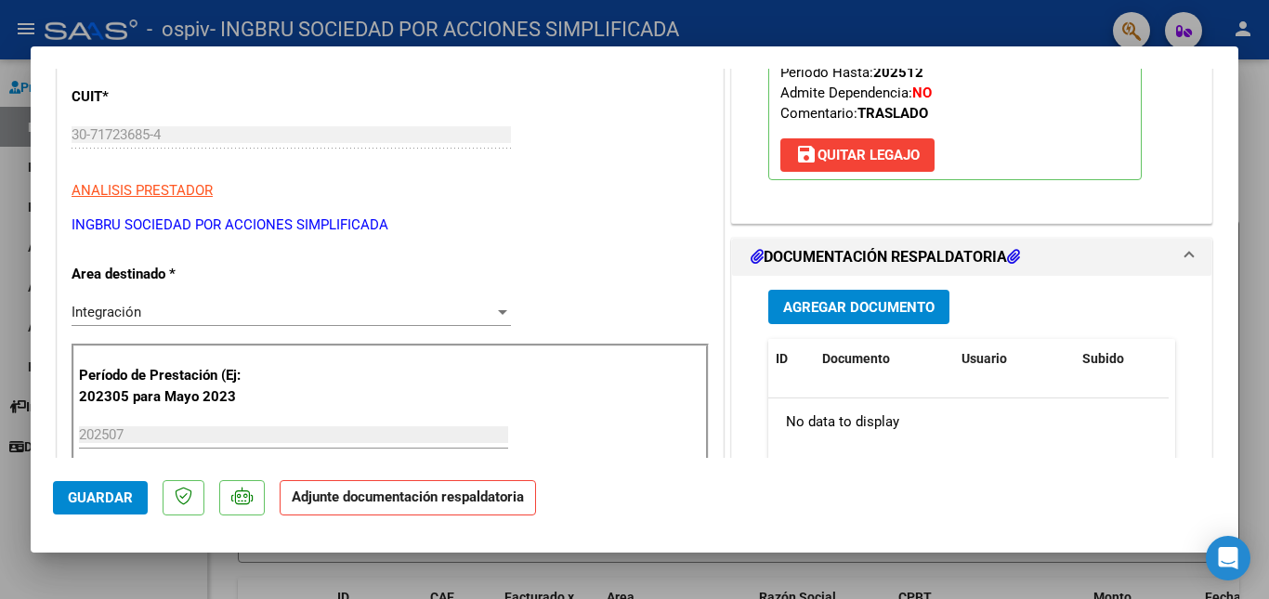
click at [894, 316] on span "Agregar Documento" at bounding box center [858, 307] width 151 height 17
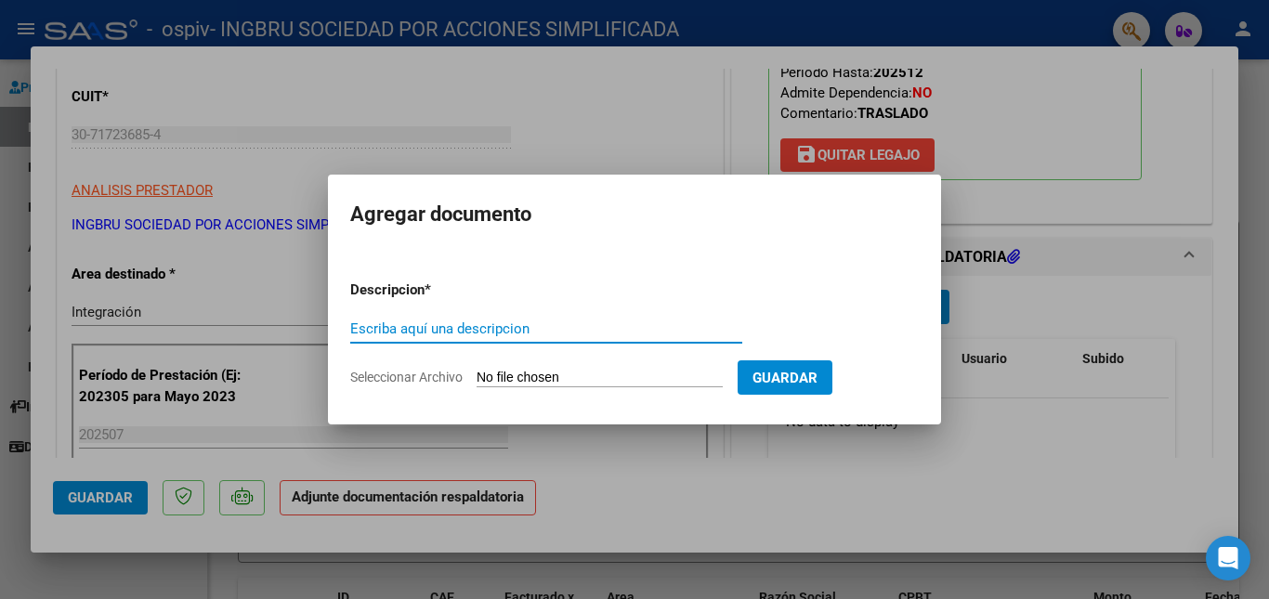
click at [472, 322] on input "Escriba aquí una descripcion" at bounding box center [546, 328] width 392 height 17
type input "planilla de asistencia"
click at [402, 375] on span "Seleccionar Archivo" at bounding box center [406, 377] width 112 height 15
click at [476, 375] on input "Seleccionar Archivo" at bounding box center [599, 379] width 246 height 18
type input "C:\fakepath\asistencia scala imbarreta [DATE].pdf"
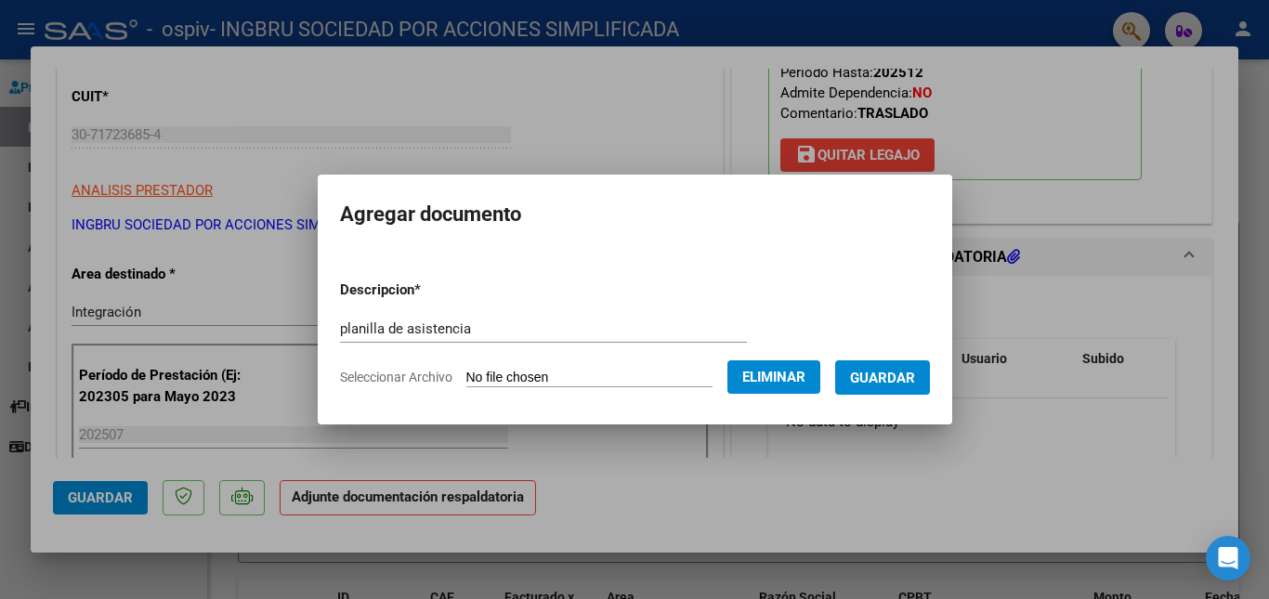
click at [915, 378] on span "Guardar" at bounding box center [882, 378] width 65 height 17
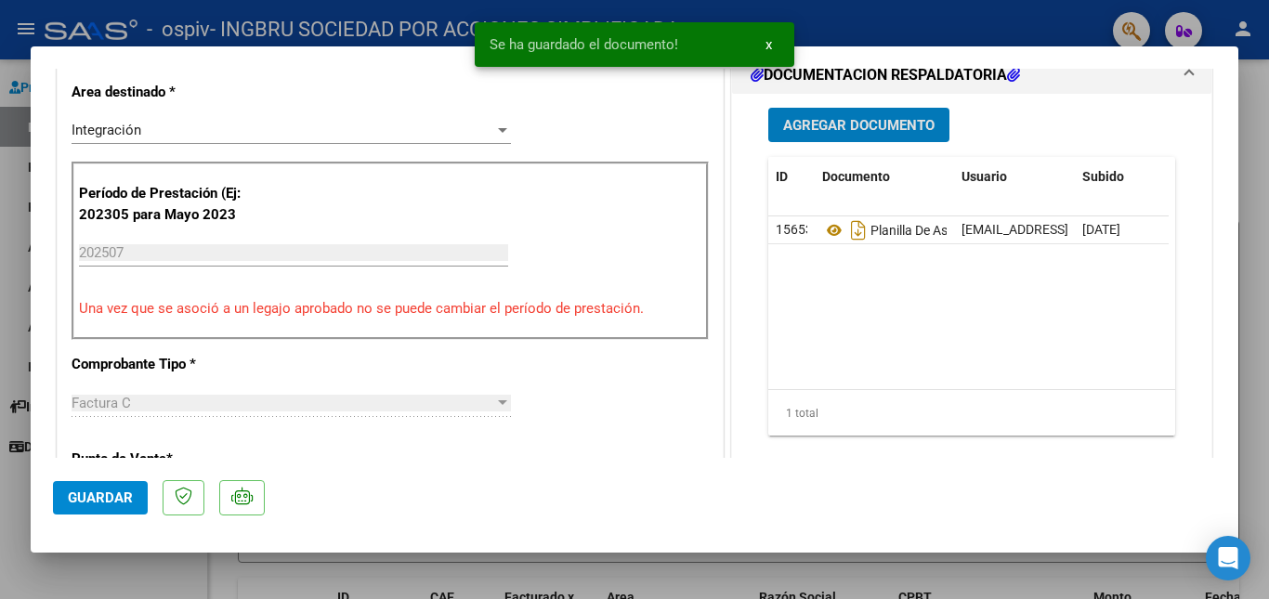
scroll to position [464, 0]
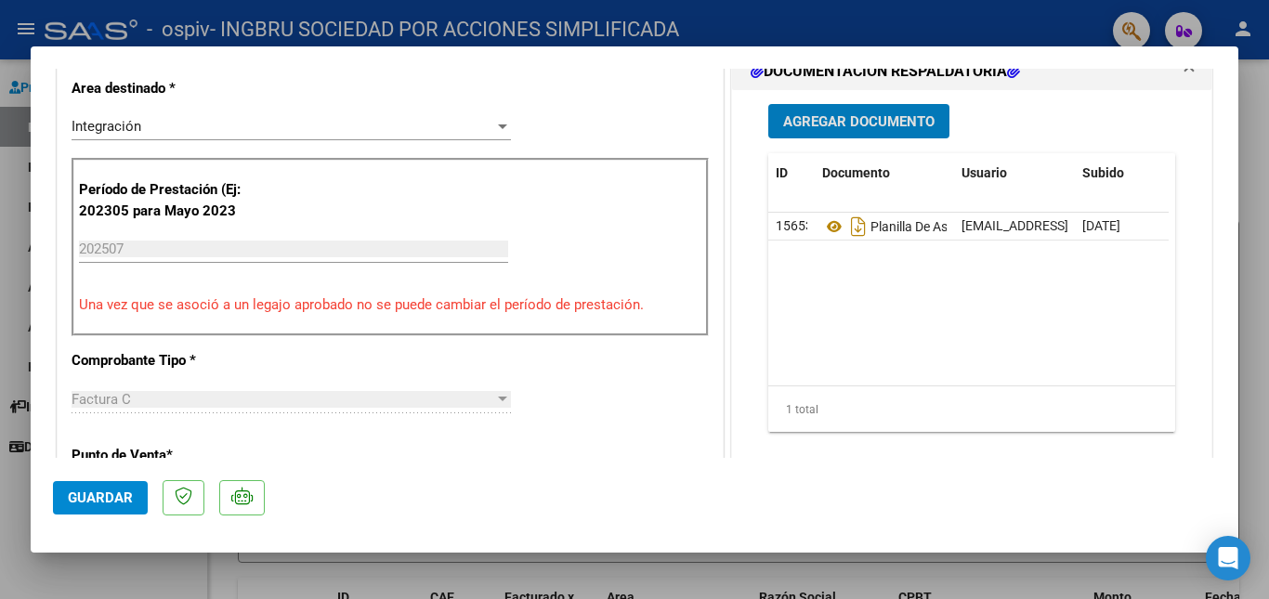
click at [111, 497] on span "Guardar" at bounding box center [100, 497] width 65 height 17
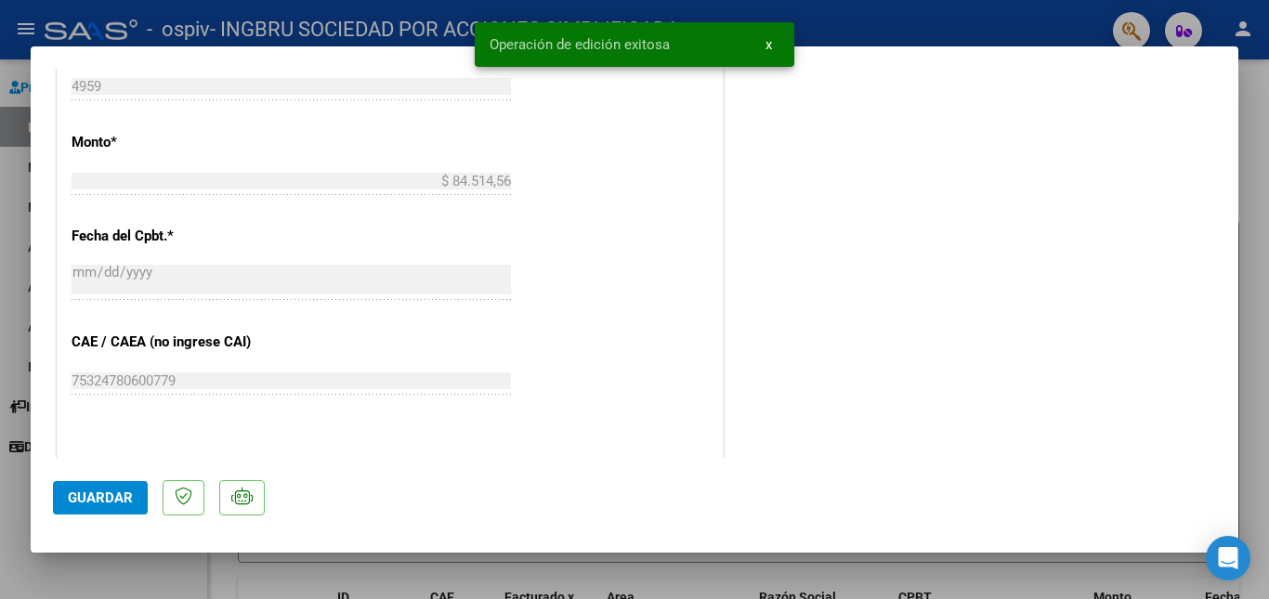
scroll to position [1273, 0]
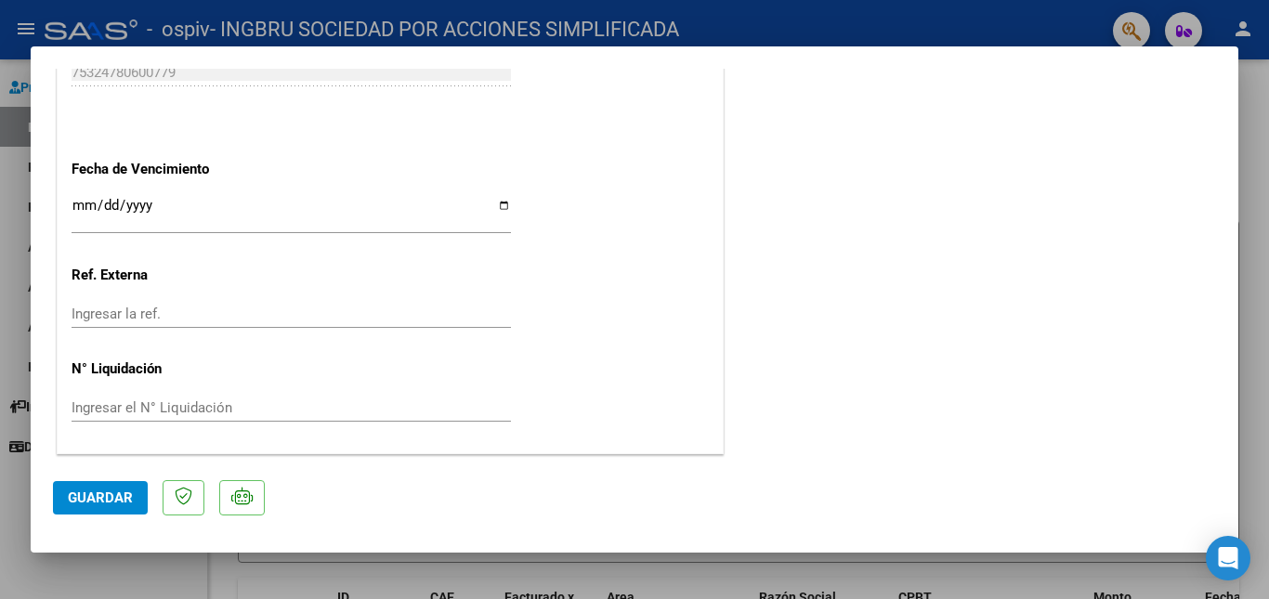
click at [1259, 125] on div at bounding box center [634, 299] width 1269 height 599
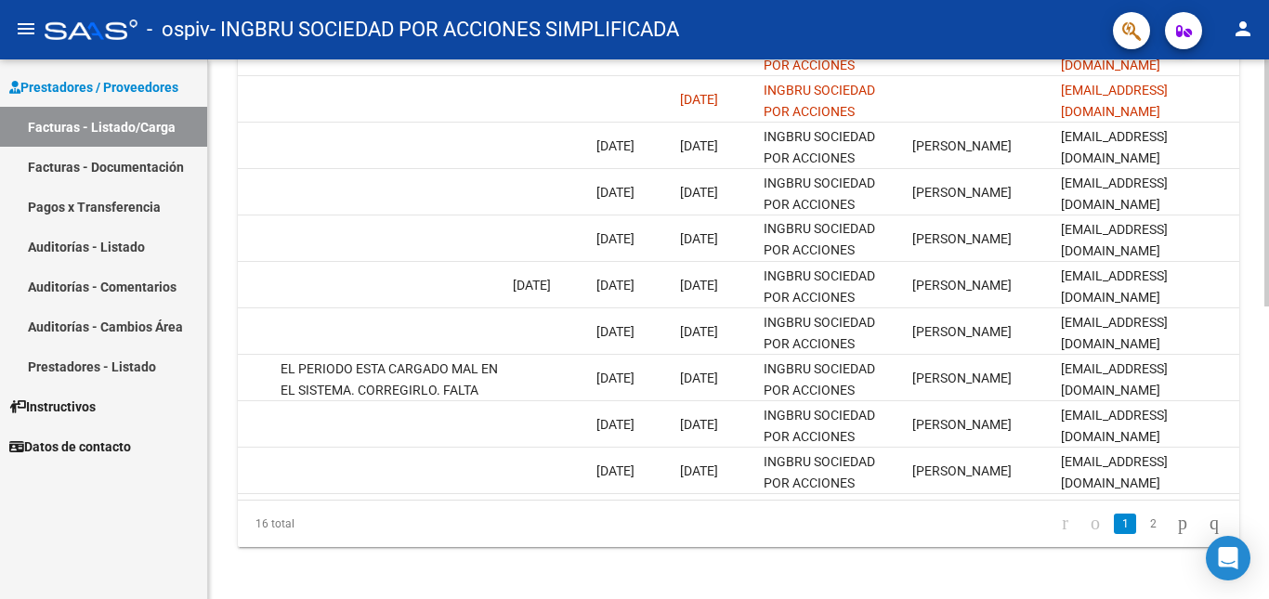
scroll to position [638, 0]
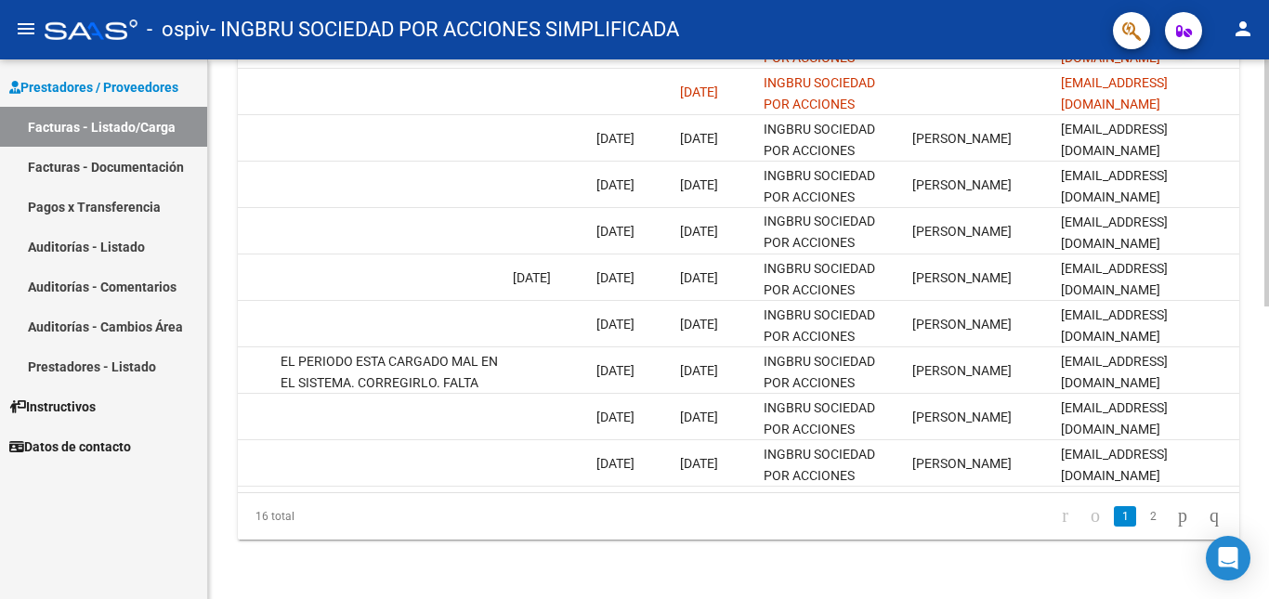
click at [1253, 450] on div "Video tutorial PRESTADORES -> Listado de CPBTs Emitidos por Prestadores / Prove…" at bounding box center [740, 17] width 1065 height 1163
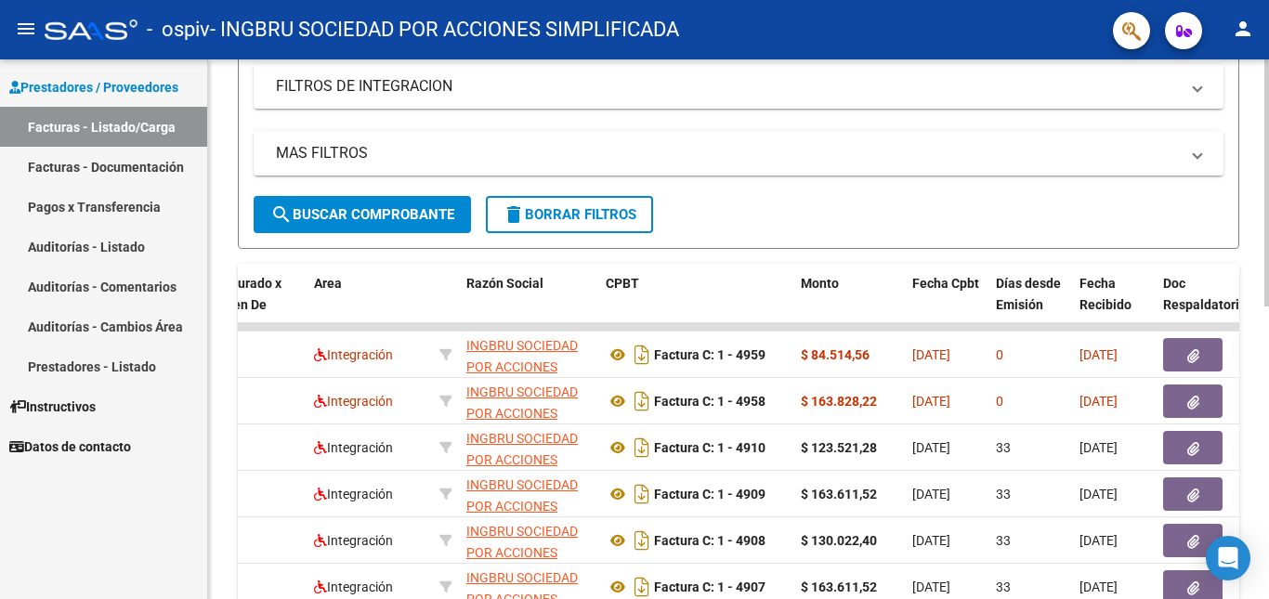
scroll to position [267, 0]
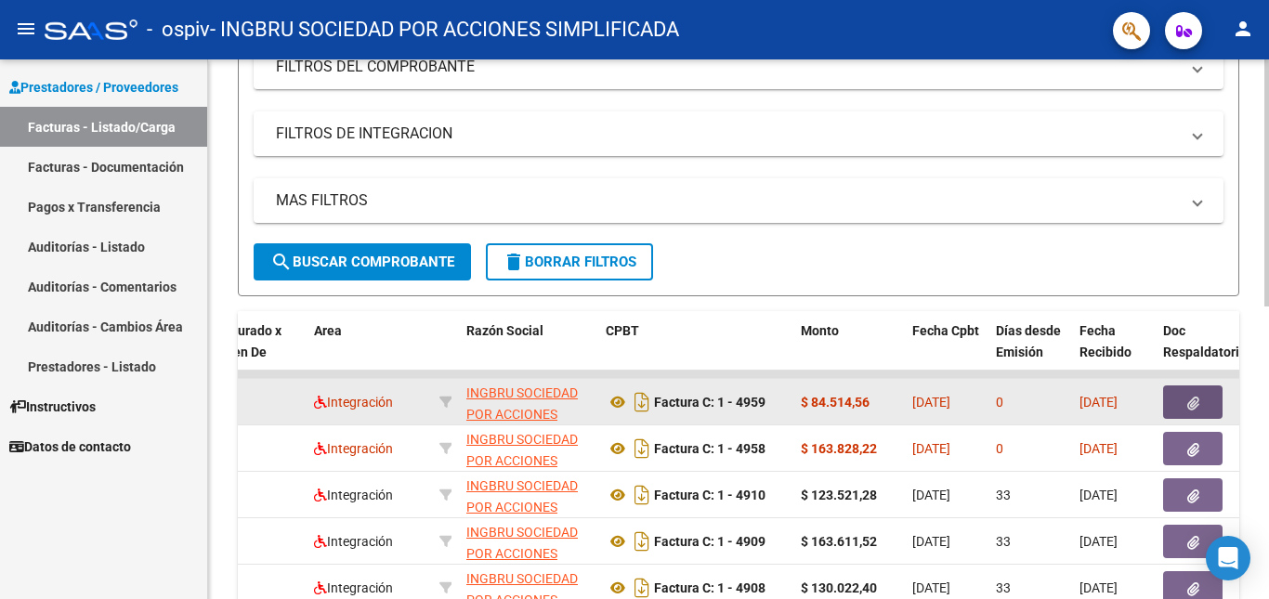
click at [1195, 398] on icon "button" at bounding box center [1193, 404] width 12 height 14
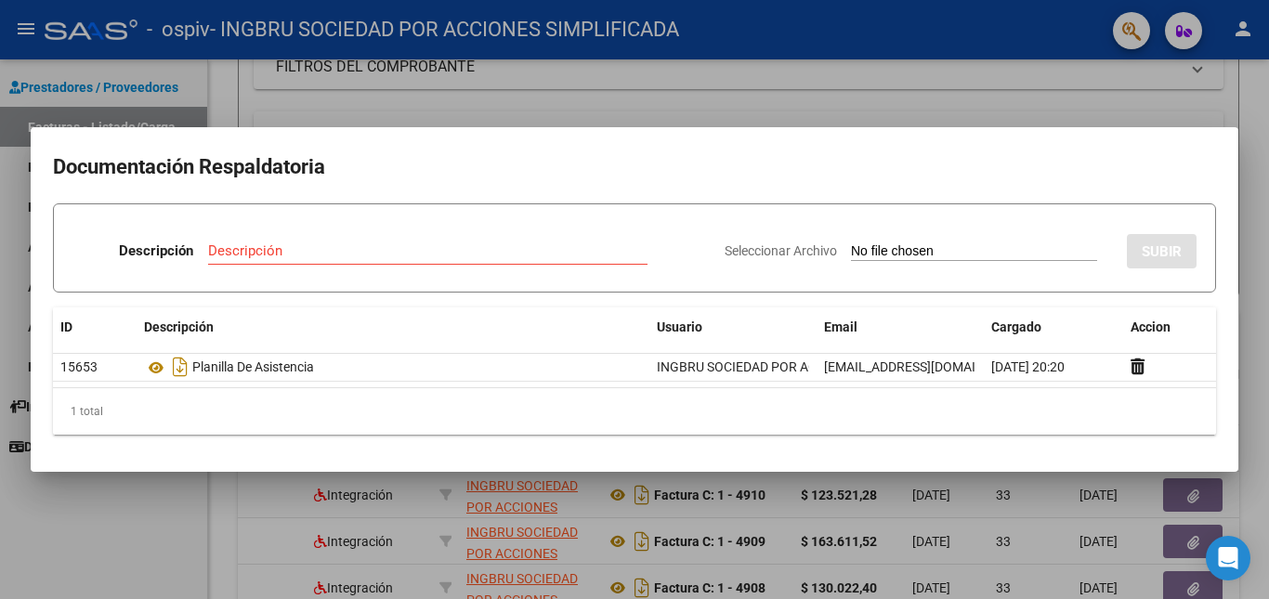
click at [1028, 104] on div at bounding box center [634, 299] width 1269 height 599
